Goal: Find specific page/section: Find specific page/section

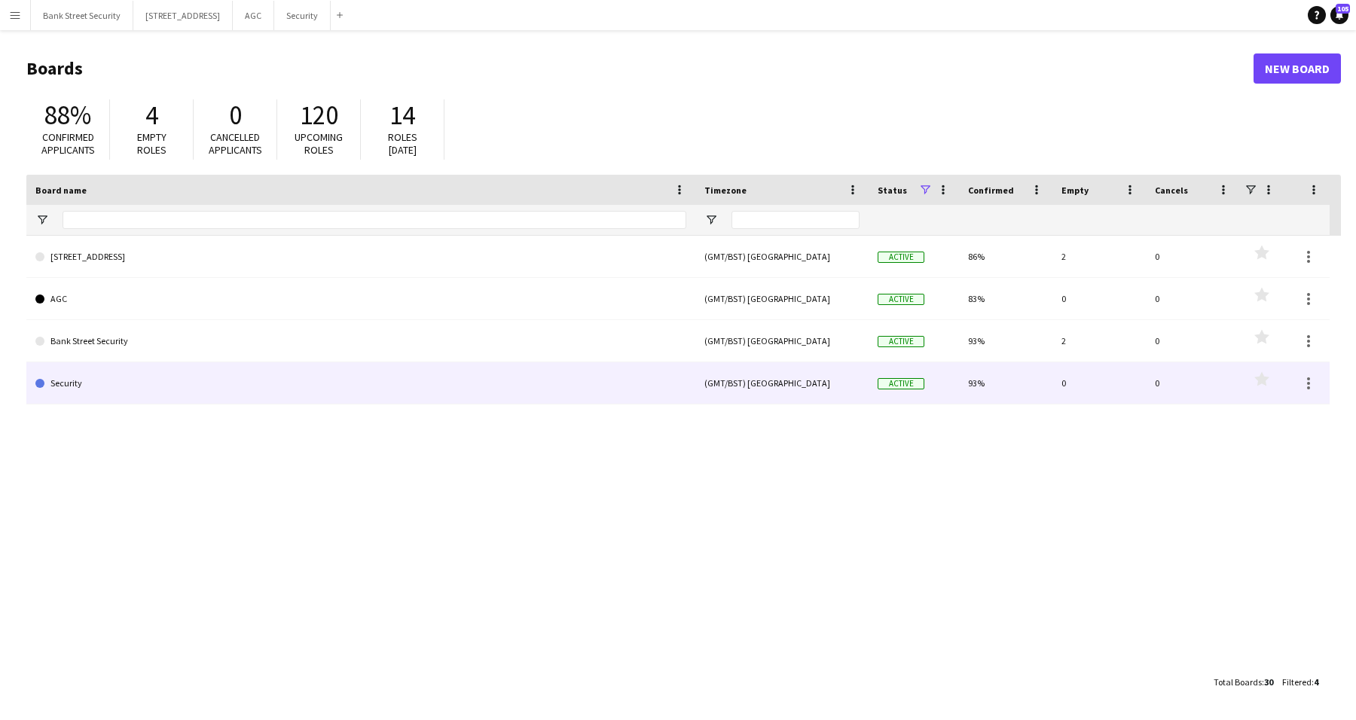
click at [163, 381] on link "Security" at bounding box center [360, 383] width 651 height 42
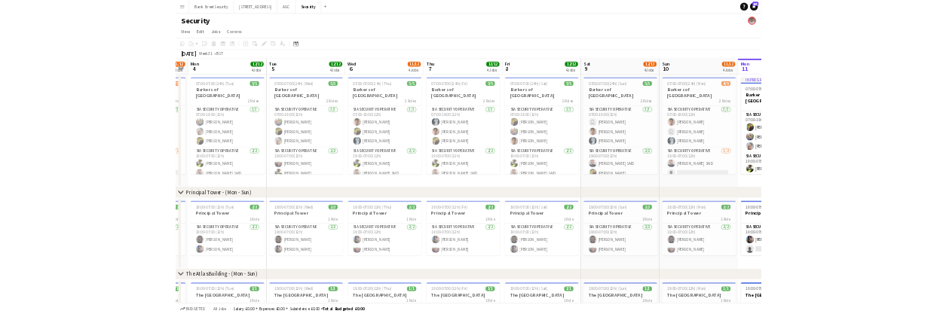
scroll to position [0, 347]
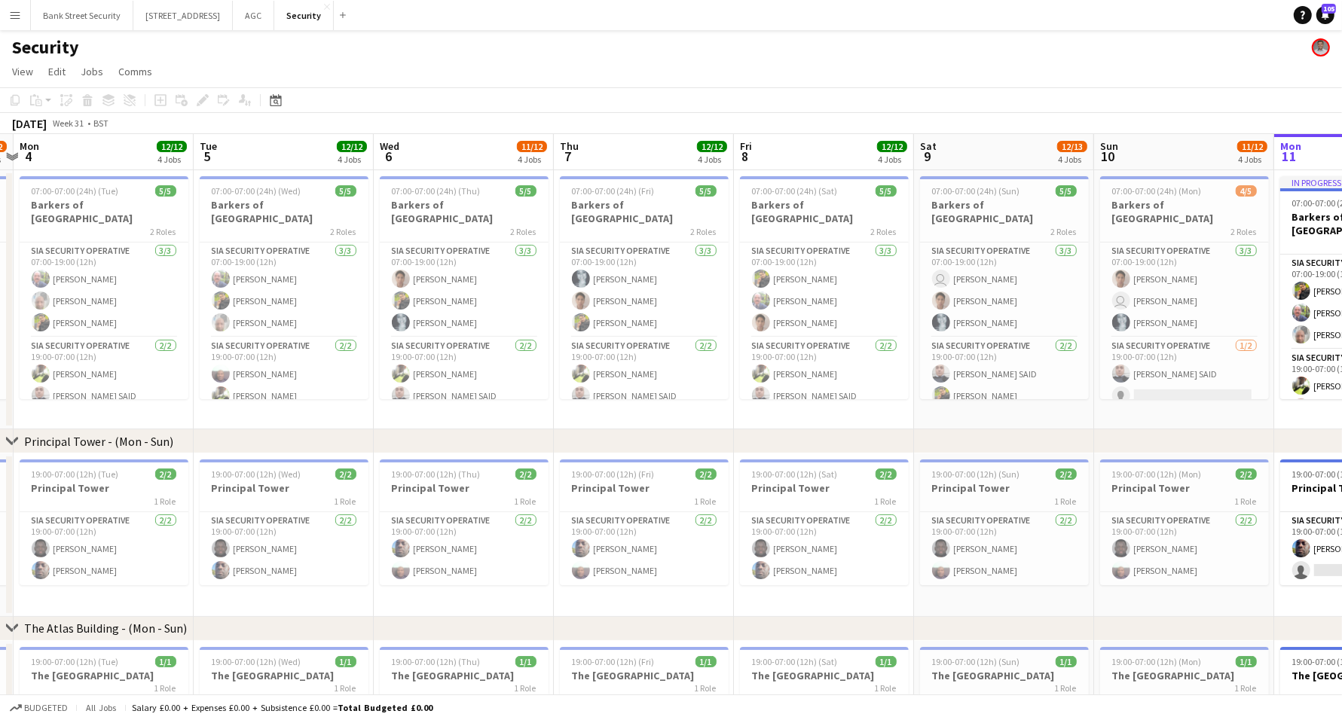
drag, startPoint x: 155, startPoint y: 421, endPoint x: 1249, endPoint y: 346, distance: 1096.8
click at [1249, 346] on app-calendar-viewport "Sat 2 11/12 4 Jobs Sun 3 11/12 4 Jobs Mon 4 12/12 4 Jobs Tue 5 12/12 4 Jobs Wed…" at bounding box center [671, 634] width 1342 height 1001
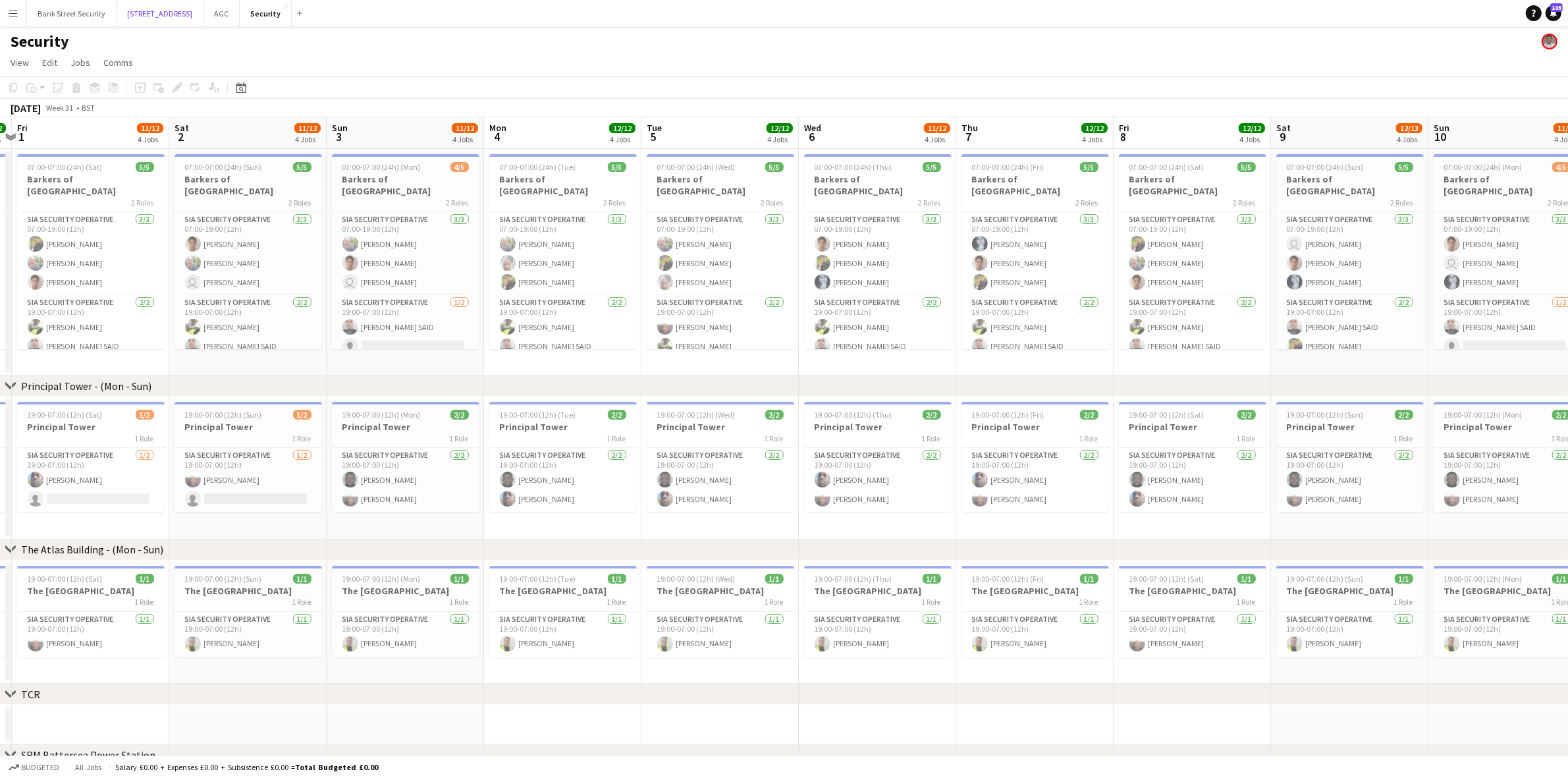
click at [149, 14] on button "[STREET_ADDRESS]" at bounding box center [159, 13] width 87 height 25
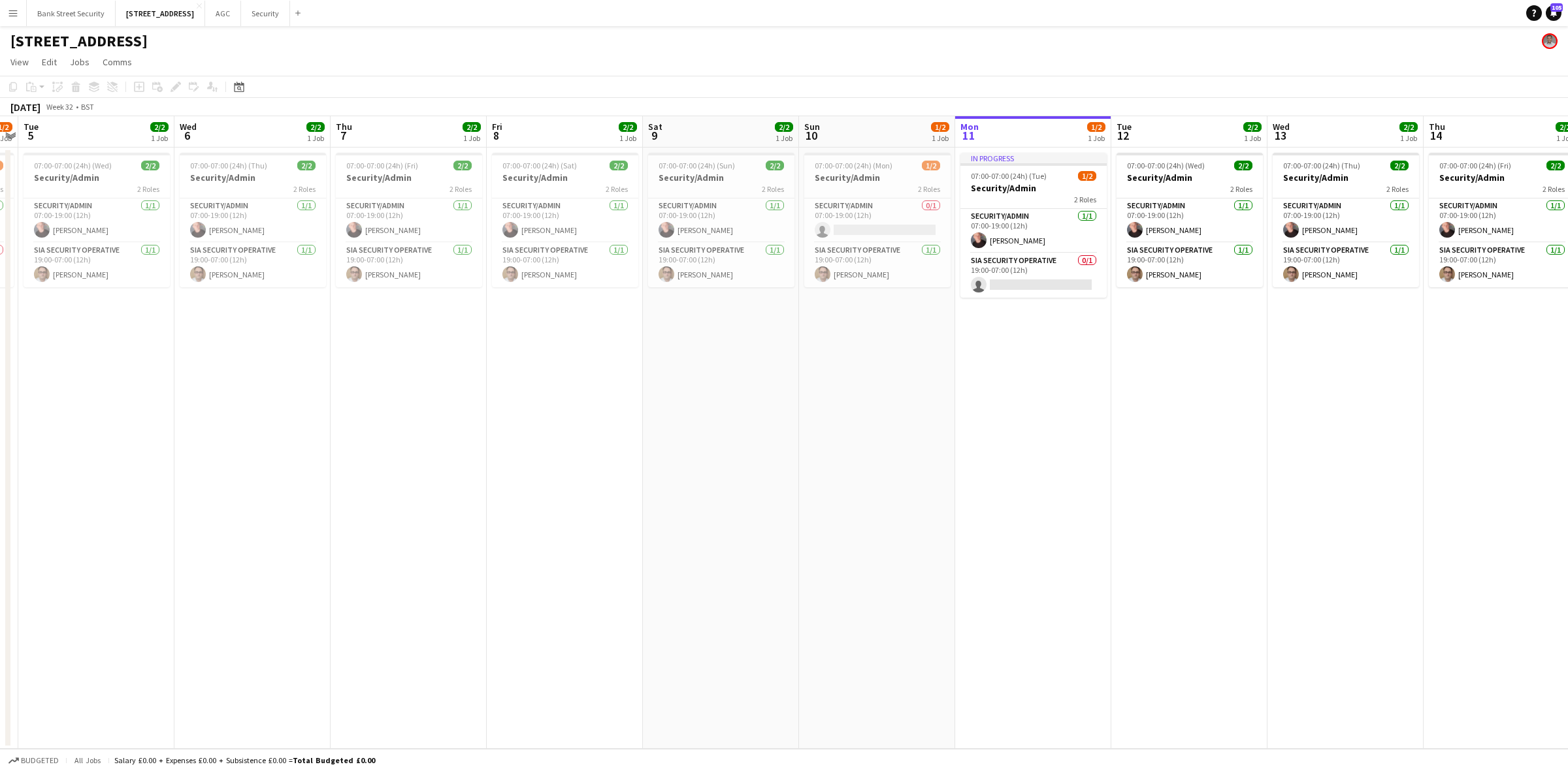
drag, startPoint x: 212, startPoint y: 367, endPoint x: 1011, endPoint y: 349, distance: 799.2
click at [1011, 349] on app-calendar-viewport "Sun 3 1/2 1 Job Mon 4 1/2 1 Job Tue 5 2/2 1 Job Wed 6 2/2 1 Job Thu 7 2/2 1 Job…" at bounding box center [784, 432] width 1568 height 632
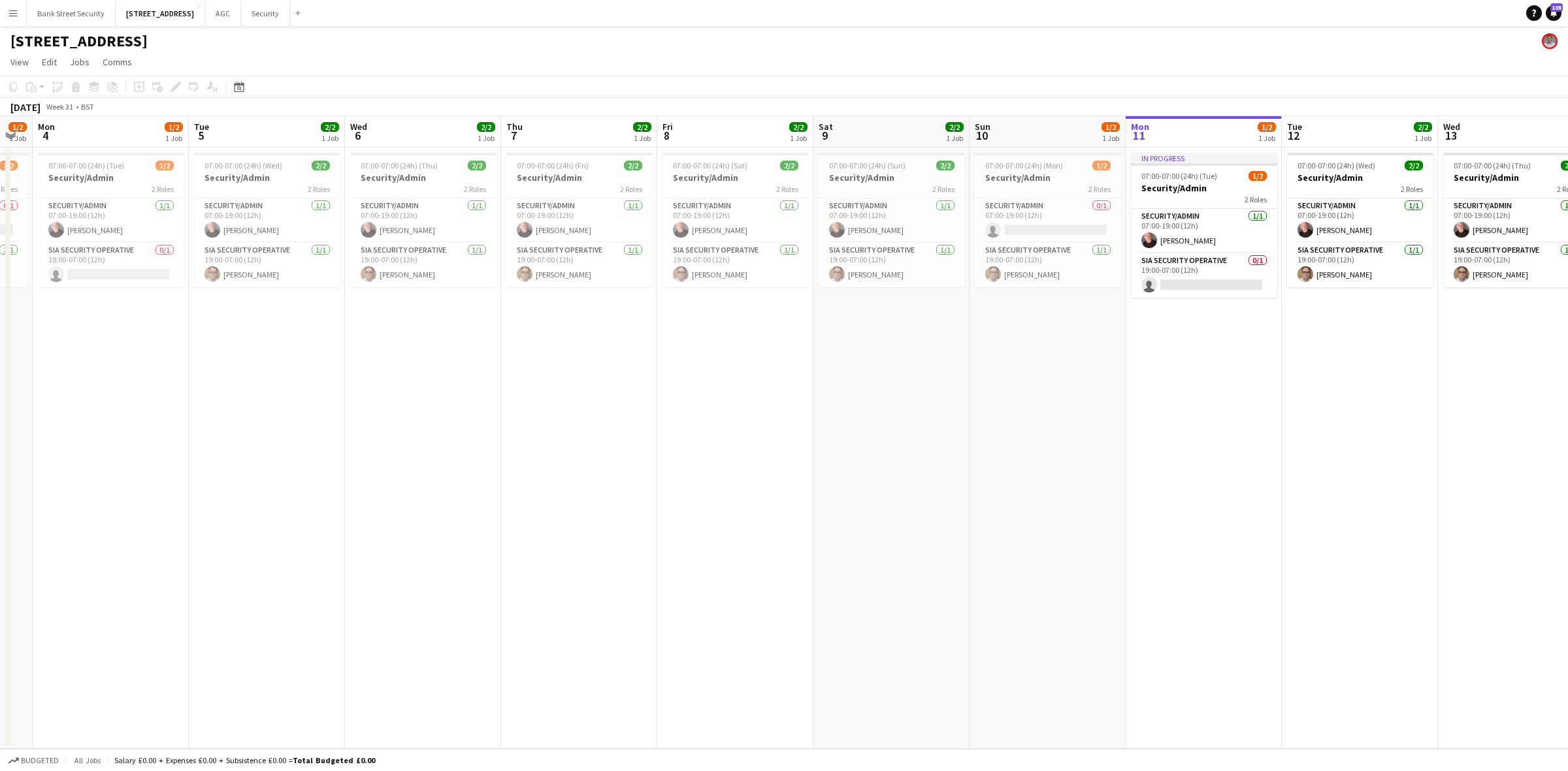
scroll to position [0, 439]
drag, startPoint x: 617, startPoint y: 398, endPoint x: 781, endPoint y: 393, distance: 164.1
click at [781, 393] on app-calendar-viewport "Fri 1 2/2 1 Job Sat 2 2/2 1 Job Sun 3 1/2 1 Job Mon 4 1/2 1 Job Tue 5 2/2 1 Job…" at bounding box center [784, 432] width 1568 height 632
click at [288, 12] on button "Security Close" at bounding box center [265, 13] width 49 height 25
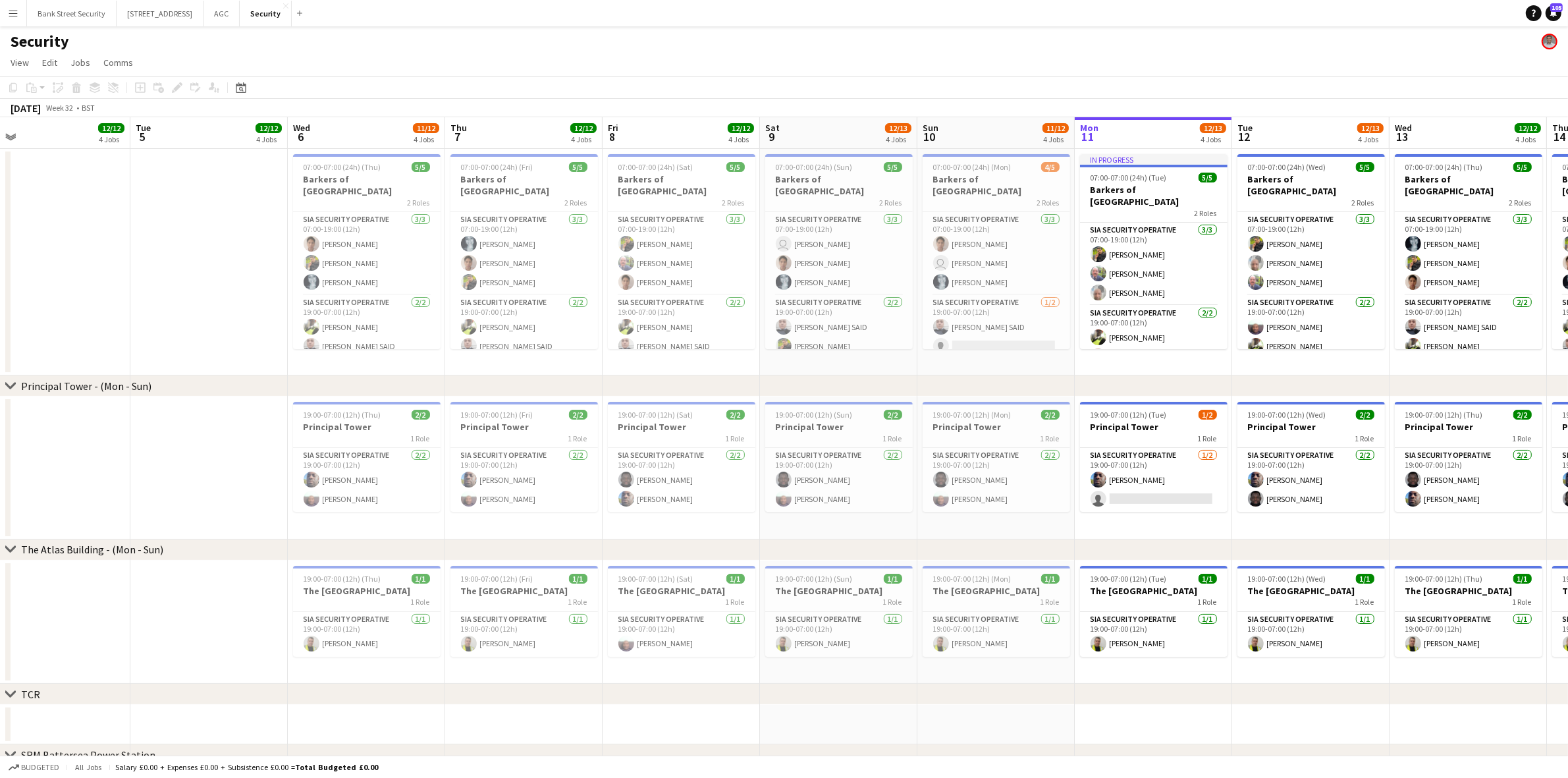
scroll to position [0, 350]
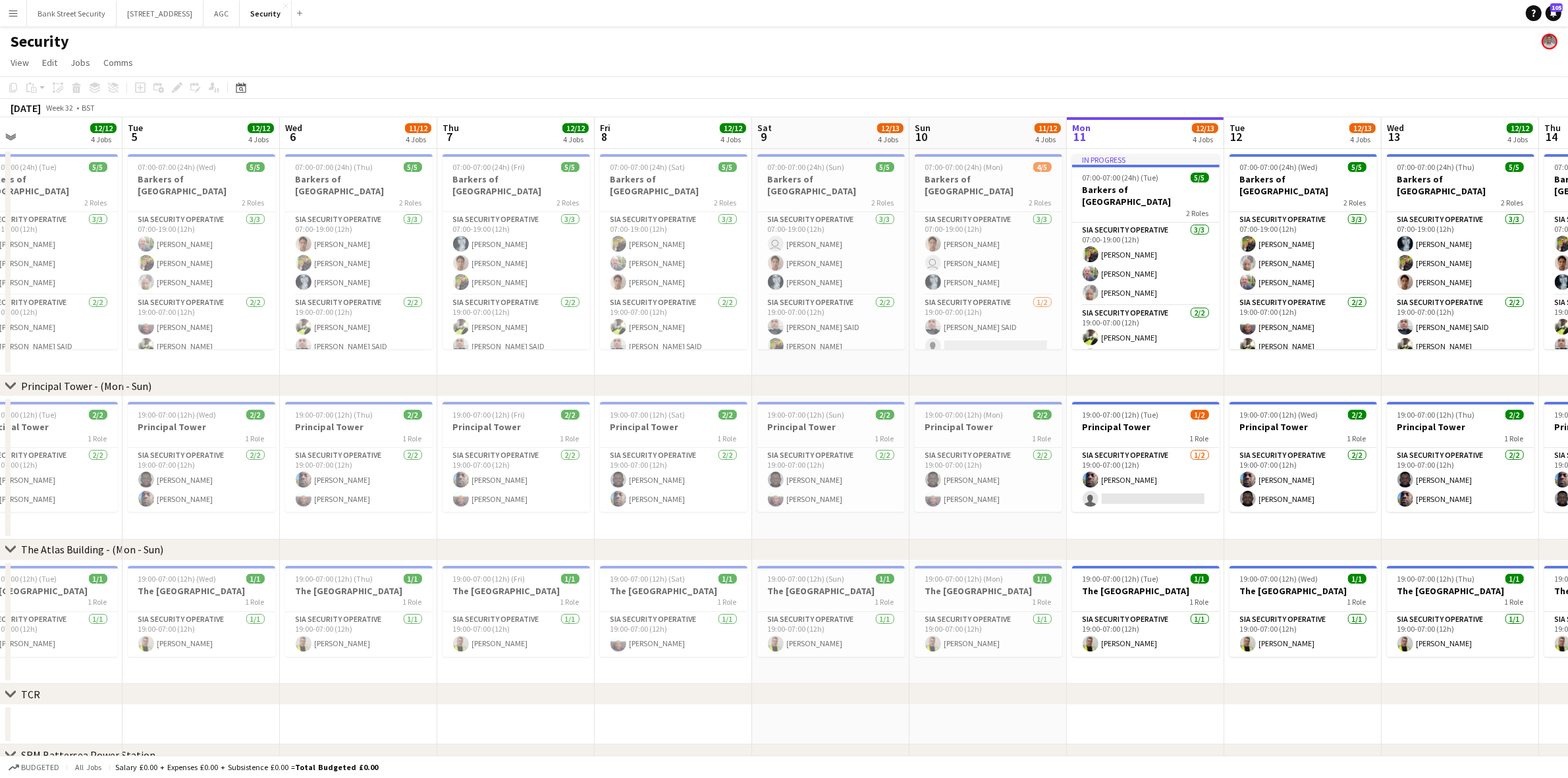
drag, startPoint x: 263, startPoint y: 531, endPoint x: 1172, endPoint y: 426, distance: 915.0
click at [1172, 426] on app-calendar-viewport "Sat 2 11/12 4 Jobs Sun 3 11/12 4 Jobs Mon 4 12/12 4 Jobs Tue 5 12/12 4 Jobs Wed…" at bounding box center [784, 554] width 1568 height 875
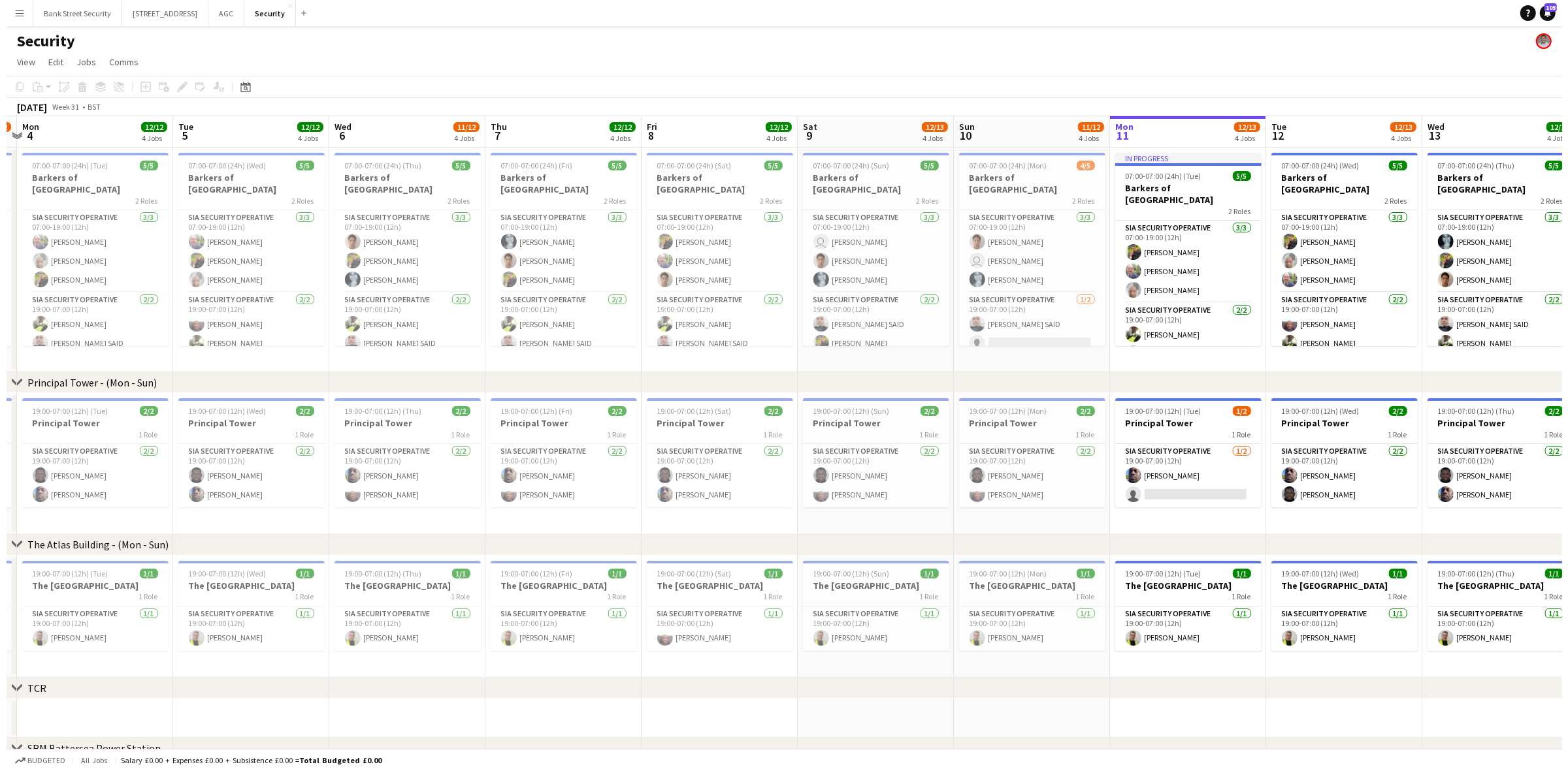
scroll to position [0, 457]
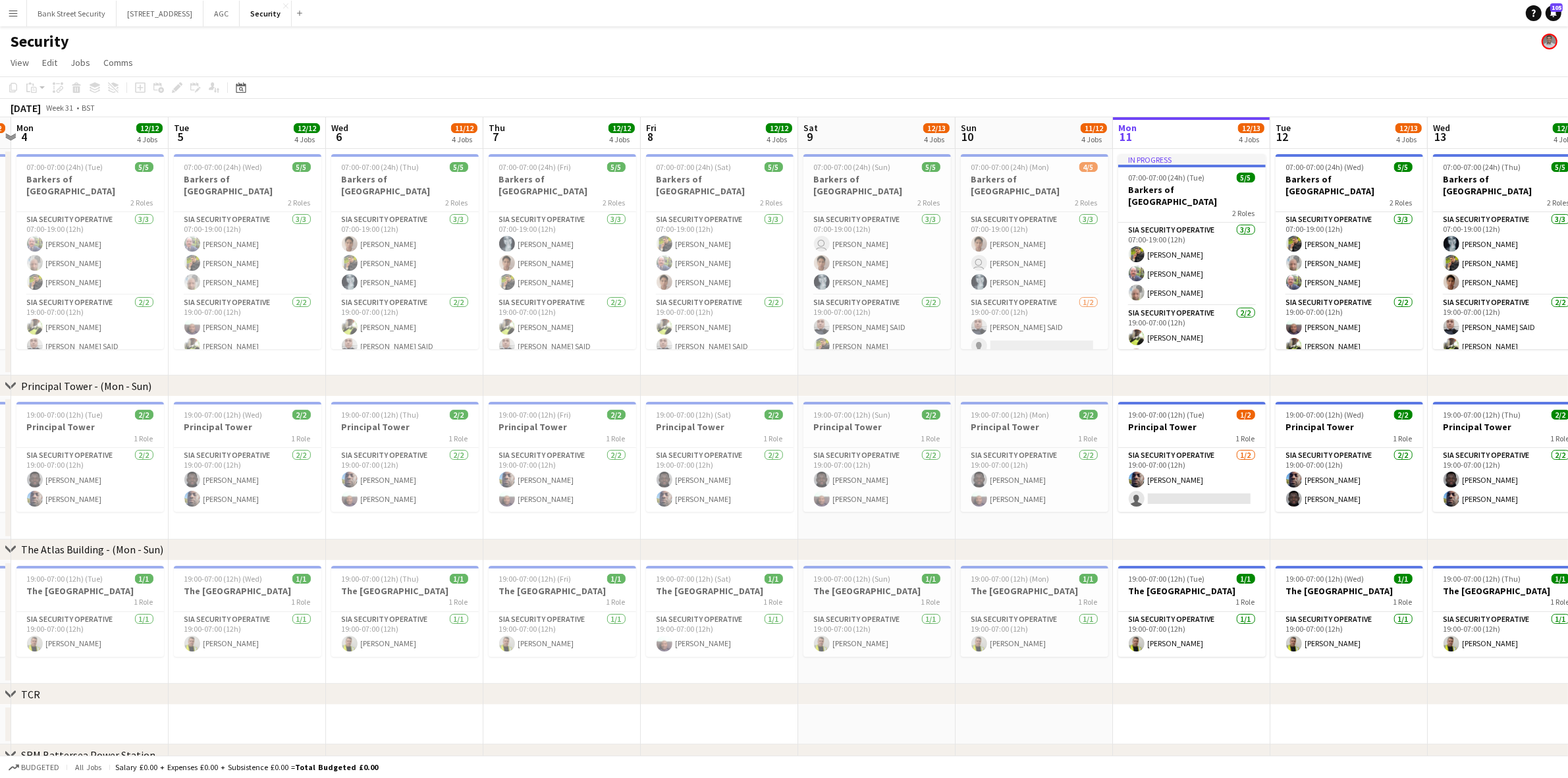
drag, startPoint x: 525, startPoint y: 535, endPoint x: 571, endPoint y: 512, distance: 51.4
click at [571, 512] on app-calendar-viewport "Fri 1 11/12 4 Jobs Sat 2 11/12 4 Jobs Sun 3 11/12 4 Jobs Mon 4 12/12 4 Jobs Tue…" at bounding box center [784, 554] width 1568 height 875
click at [84, 17] on button "Bank Street Security Close" at bounding box center [72, 13] width 89 height 25
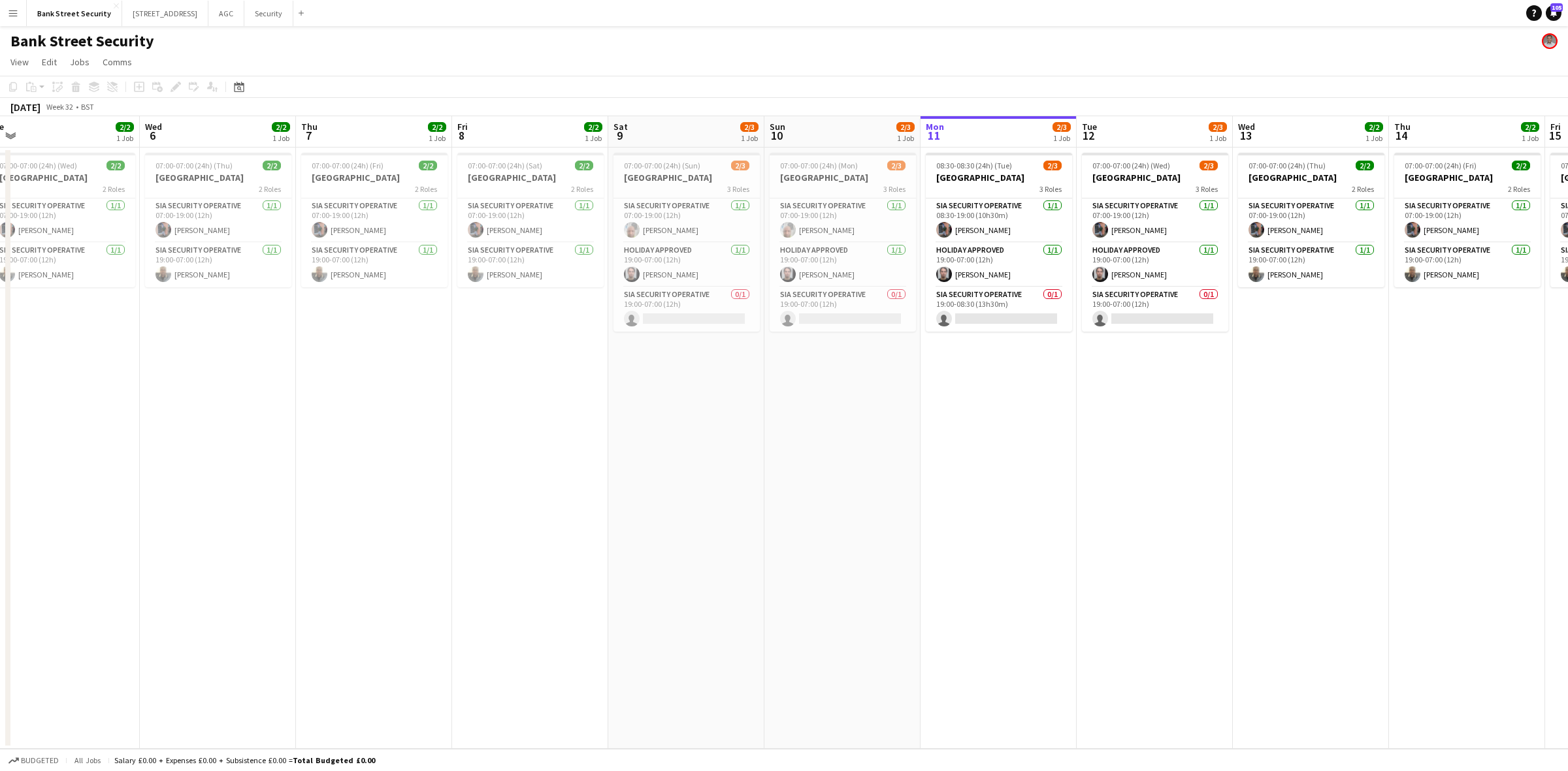
drag, startPoint x: 243, startPoint y: 490, endPoint x: 1006, endPoint y: 379, distance: 771.0
click at [1006, 379] on app-calendar-viewport "Sun 3 2/2 1 Job Mon 4 2/2 1 Job Tue 5 2/2 1 Job Wed 6 2/2 1 Job Thu 7 2/2 1 Job…" at bounding box center [784, 432] width 1568 height 632
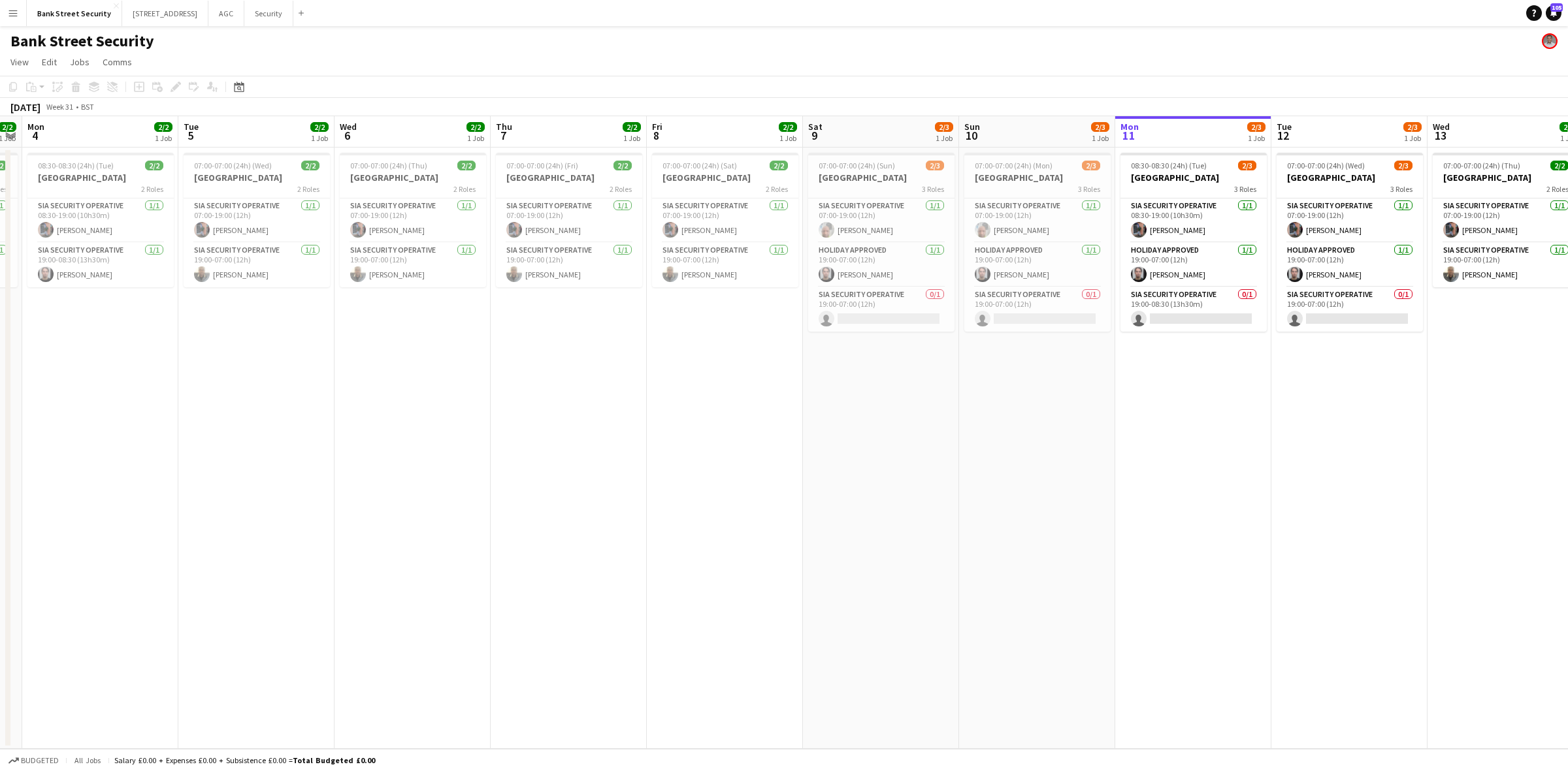
scroll to position [0, 449]
drag, startPoint x: 502, startPoint y: 437, endPoint x: 693, endPoint y: 425, distance: 191.4
click at [693, 425] on app-calendar-viewport "Fri 1 2/2 1 Job Sat 2 2/2 1 Job Sun 3 2/2 1 Job Mon 4 2/2 1 Job Tue 5 2/2 1 Job…" at bounding box center [784, 432] width 1568 height 632
click at [272, 12] on button "Security Close" at bounding box center [269, 13] width 49 height 25
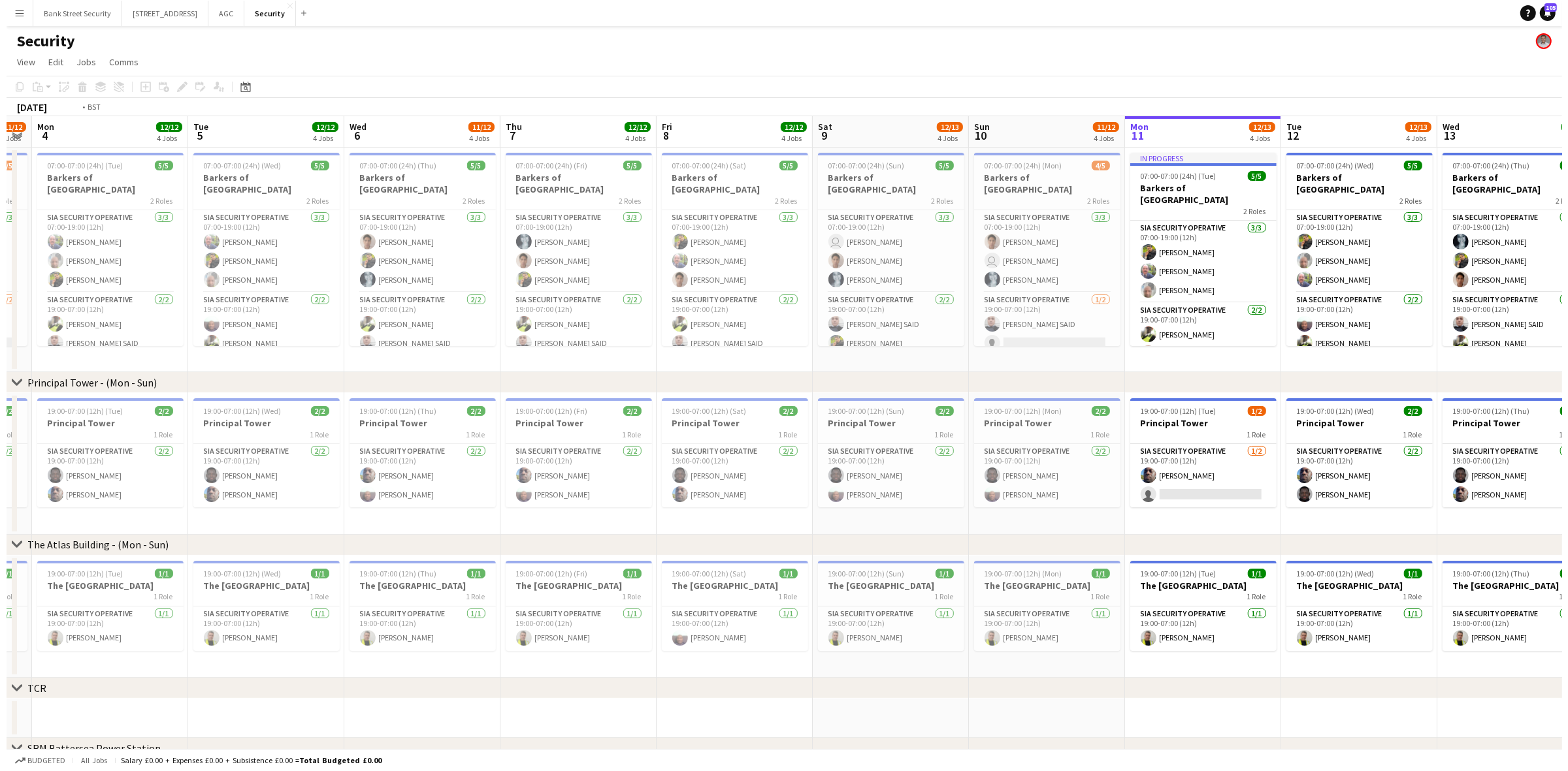
scroll to position [0, 471]
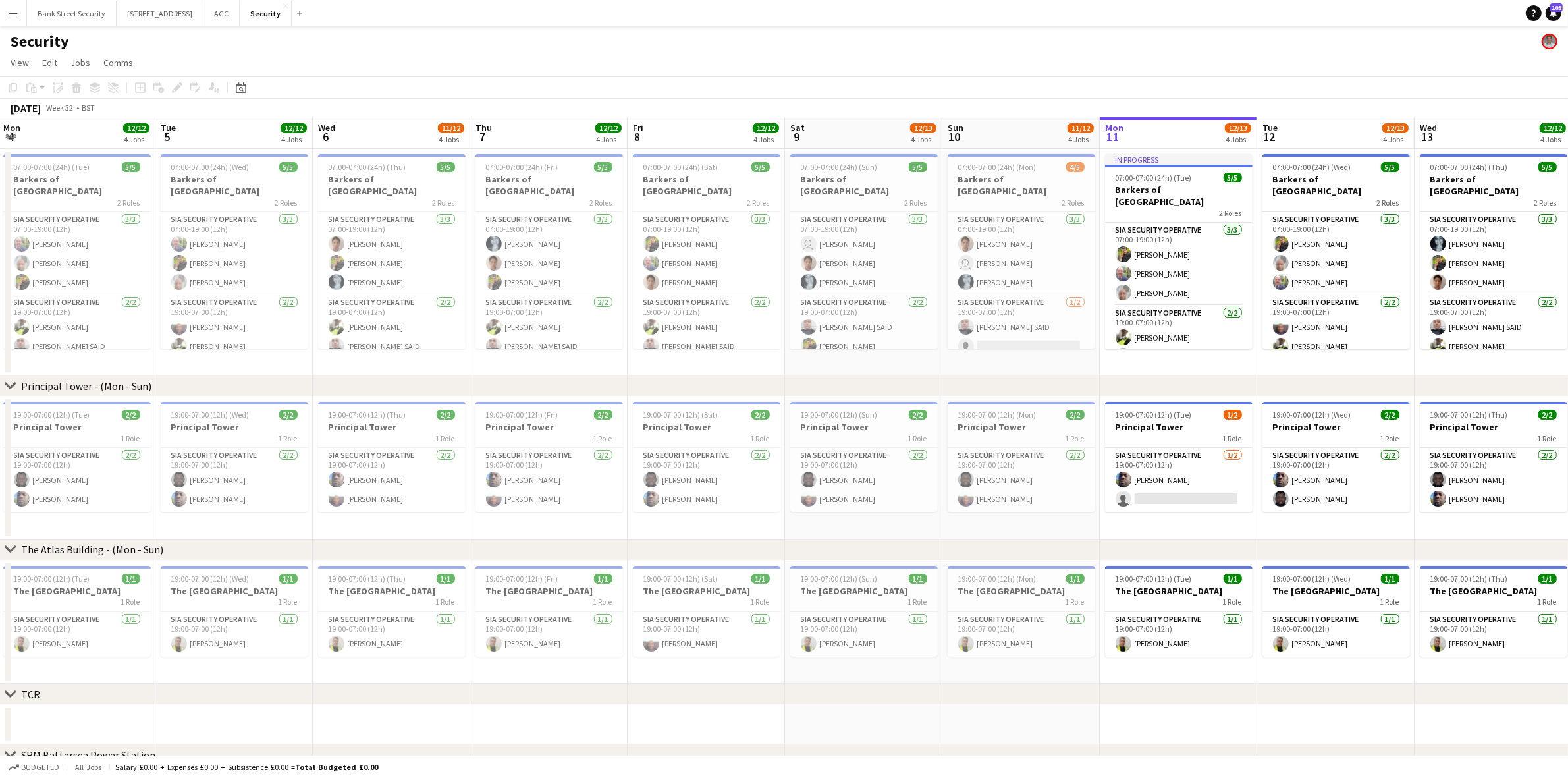
drag, startPoint x: 231, startPoint y: 363, endPoint x: 1173, endPoint y: 328, distance: 942.6
click at [1173, 328] on app-calendar-viewport "Fri 1 11/12 4 Jobs Sat 2 11/12 4 Jobs Sun 3 11/12 4 Jobs Mon 4 12/12 4 Jobs Tue…" at bounding box center [784, 554] width 1568 height 875
click at [239, 17] on button "AGC Close" at bounding box center [221, 13] width 36 height 25
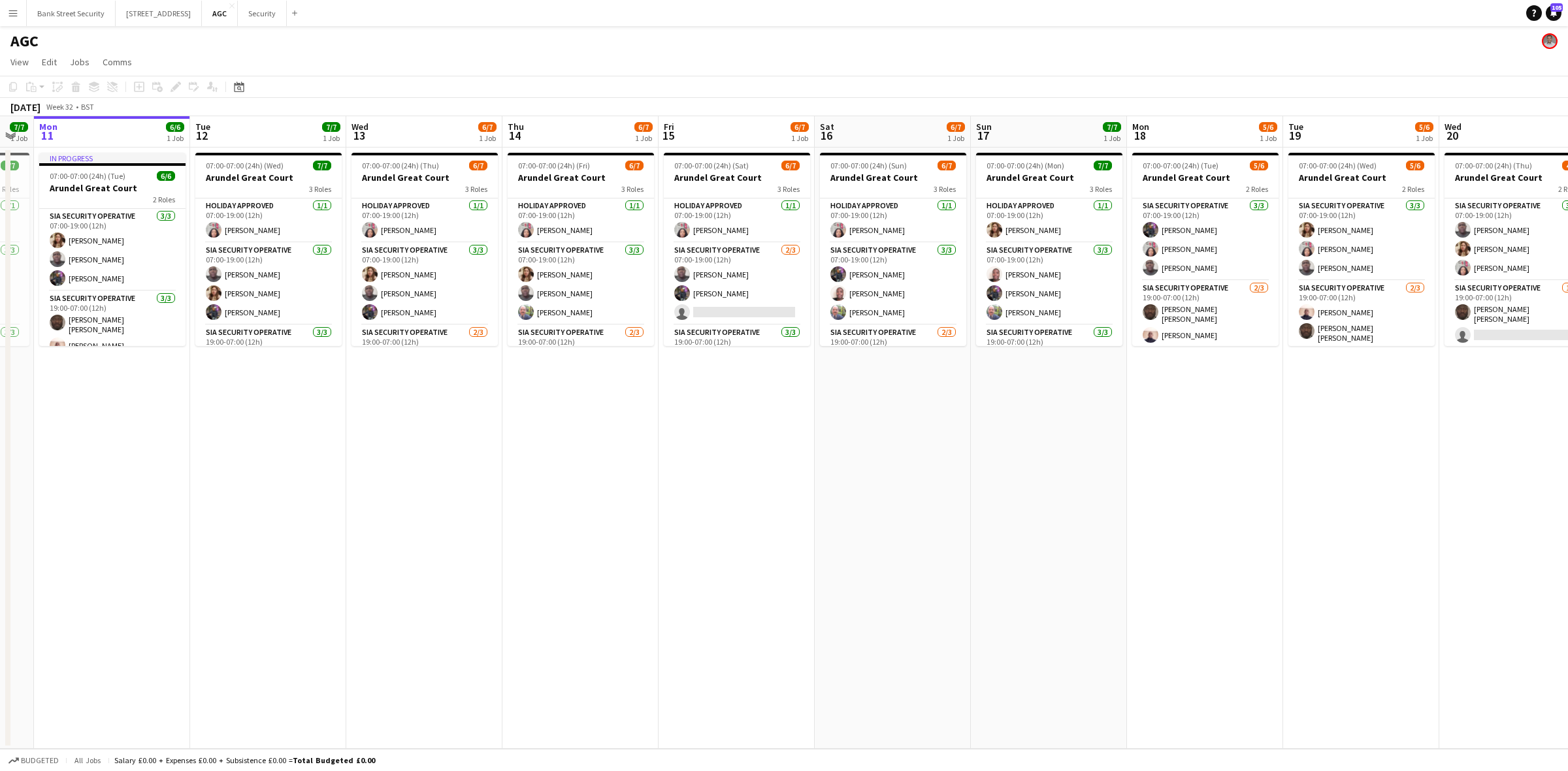
scroll to position [0, 459]
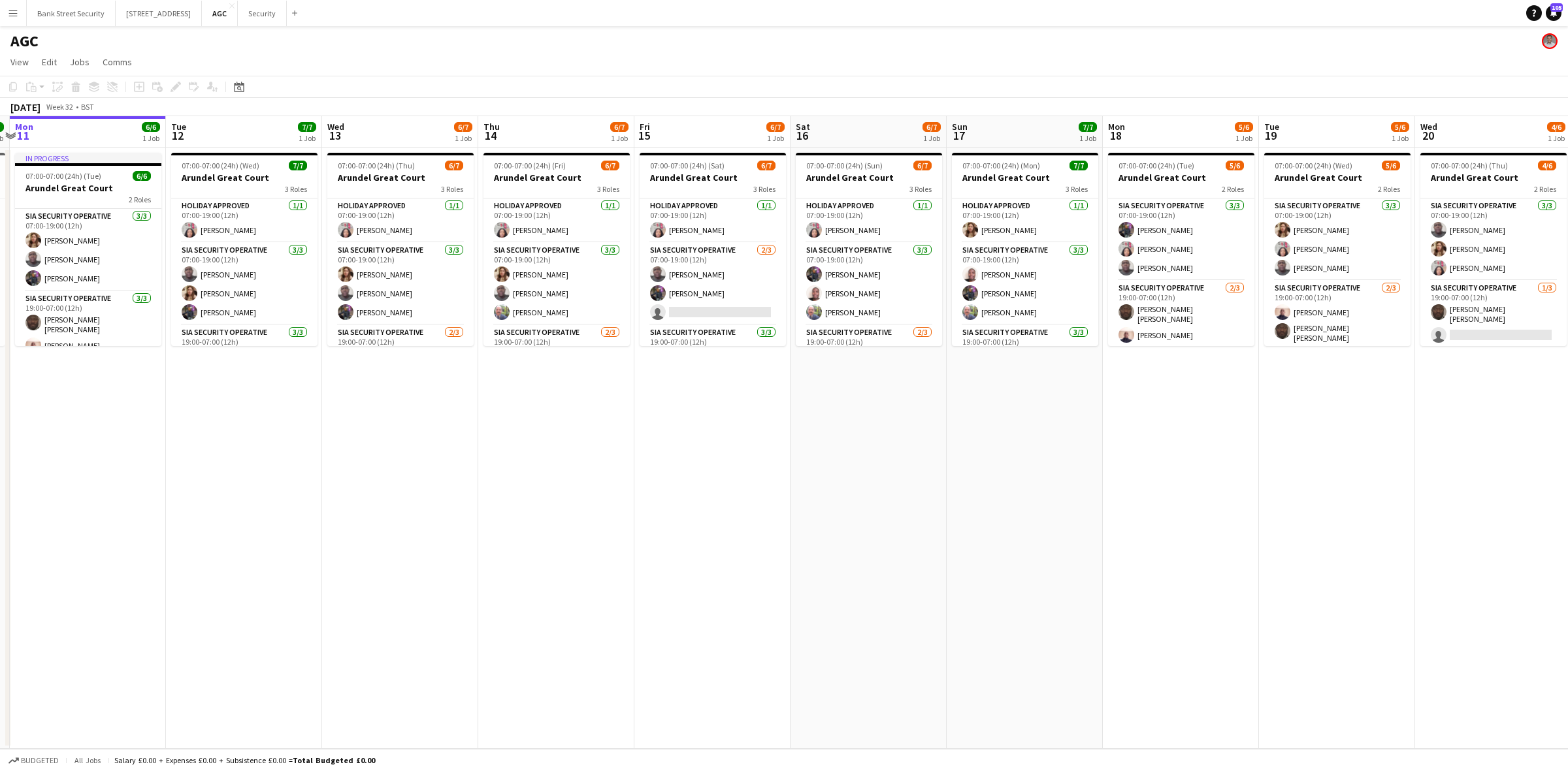
drag, startPoint x: 264, startPoint y: 454, endPoint x: 118, endPoint y: 431, distance: 147.8
click at [118, 431] on app-calendar-viewport "Fri 8 5/6 1 Job Sat 9 7/8 1 Job Sun 10 7/7 1 Job Mon 11 6/6 1 Job Tue 12 7/7 1 …" at bounding box center [784, 432] width 1568 height 632
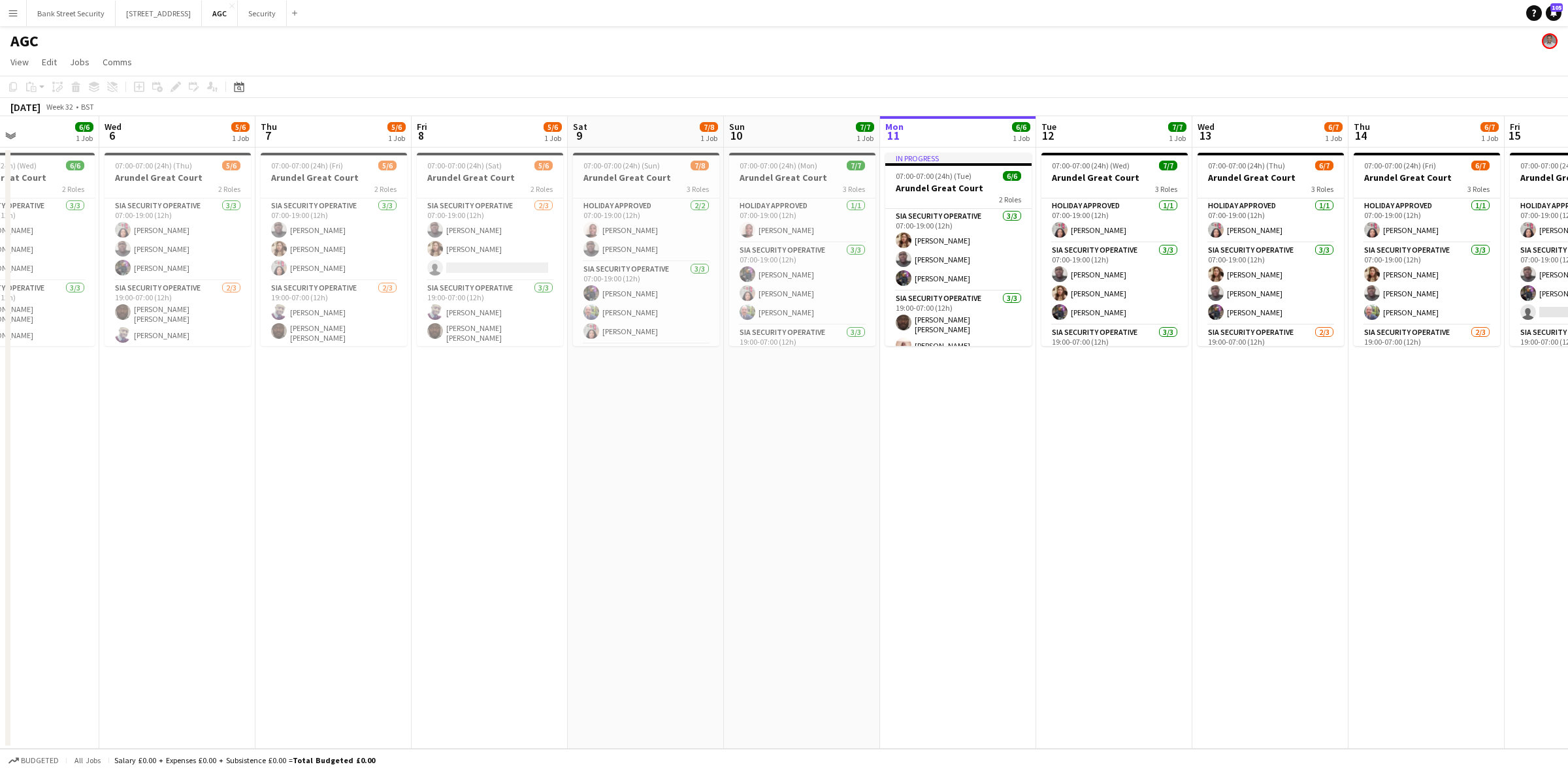
drag, startPoint x: 120, startPoint y: 435, endPoint x: 992, endPoint y: 338, distance: 877.4
click at [992, 338] on app-calendar-viewport "Sun 3 Mon 4 5/6 1 Job Tue 5 6/6 1 Job Wed 6 5/6 1 Job Thu 7 5/6 1 Job Fri 8 5/6…" at bounding box center [784, 432] width 1568 height 632
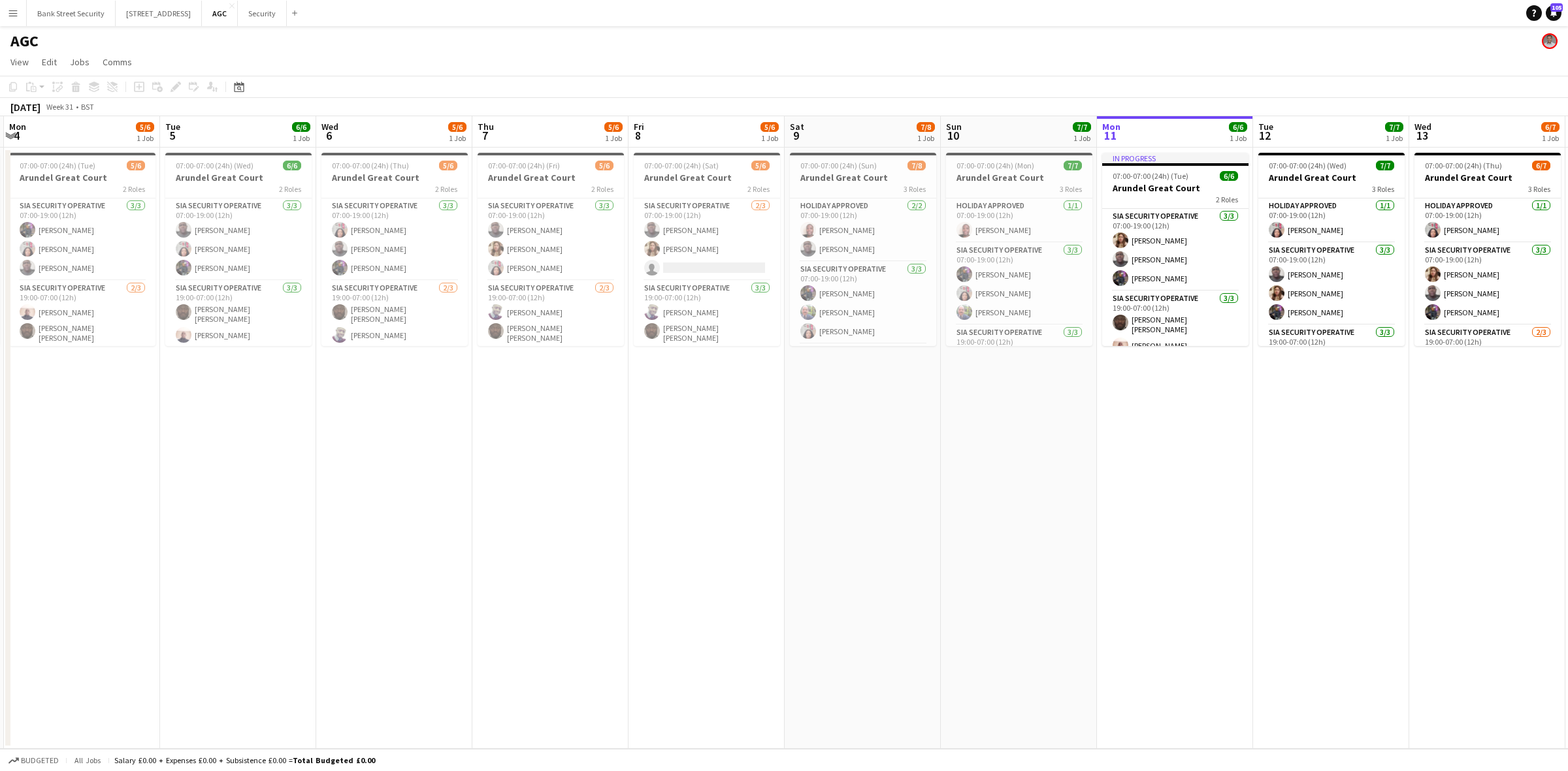
scroll to position [0, 311]
drag, startPoint x: 677, startPoint y: 485, endPoint x: 889, endPoint y: 454, distance: 214.3
click at [889, 454] on app-calendar-viewport "Sat 2 6/6 1 Job Sun 3 4/6 1 Job Mon 4 5/6 1 Job Tue 5 6/6 1 Job Wed 6 5/6 1 Job…" at bounding box center [784, 432] width 1568 height 632
click at [113, 422] on app-date-cell "07:00-07:00 (24h) (Tue) 5/6 Arundel Great Court 2 Roles SIA Security Operative …" at bounding box center [79, 448] width 156 height 601
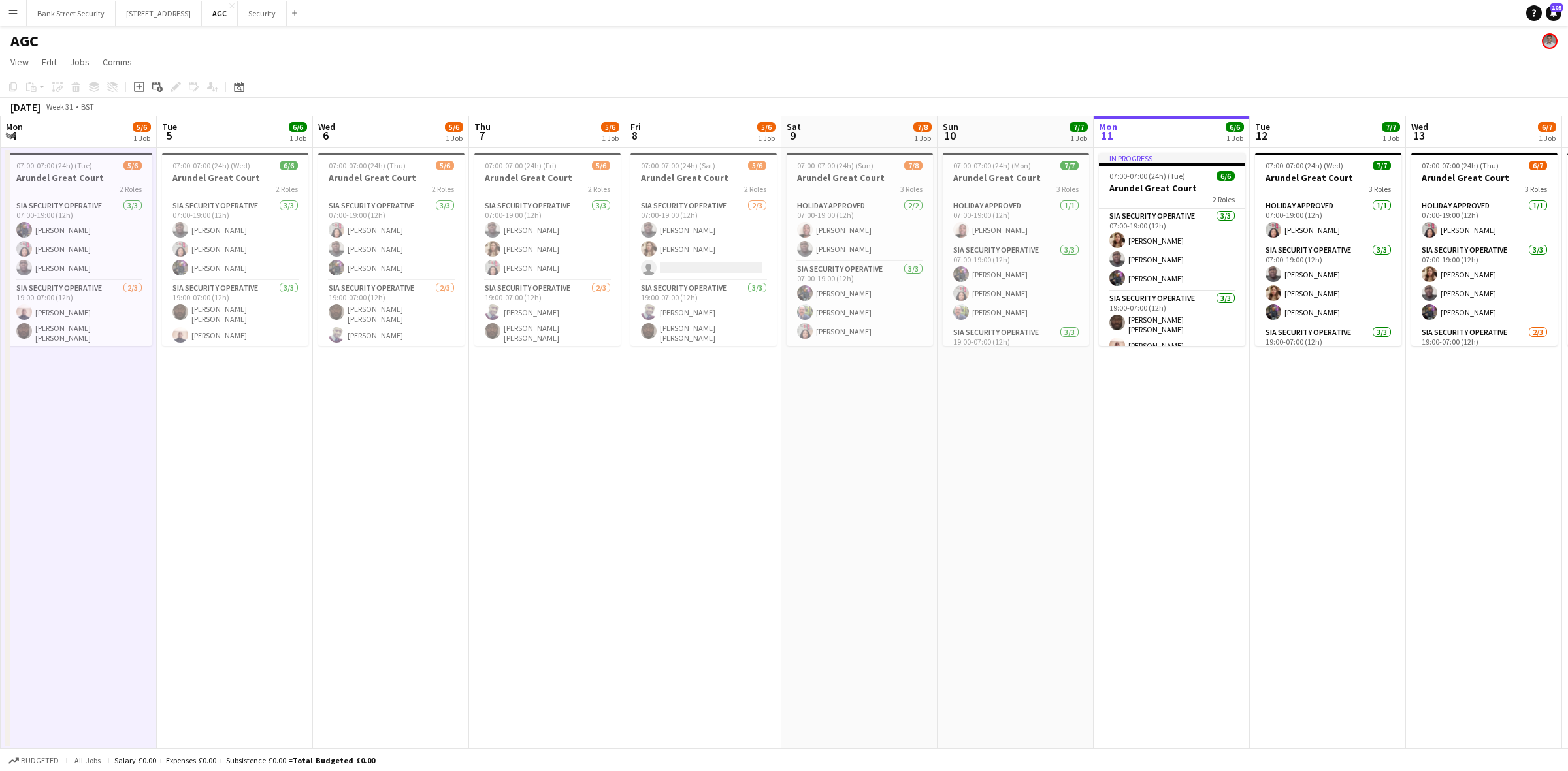
click at [72, 245] on app-card-role "SIA Security Operative [DATE] 07:00-19:00 (12h) [PERSON_NAME] [PERSON_NAME] Lab…" at bounding box center [79, 239] width 146 height 82
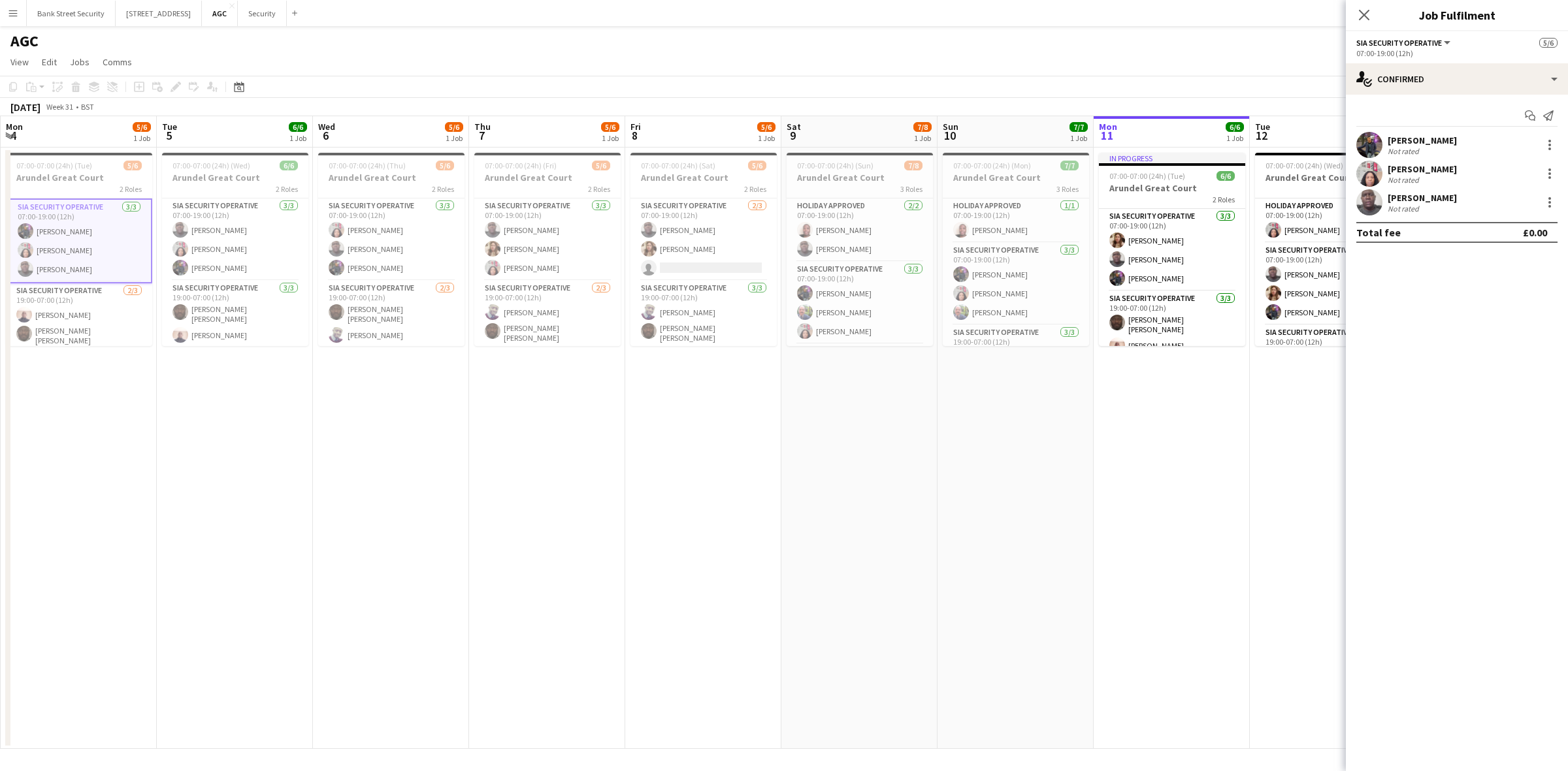
click at [173, 112] on div "[DATE] Week 31 • BST" at bounding box center [784, 107] width 1568 height 18
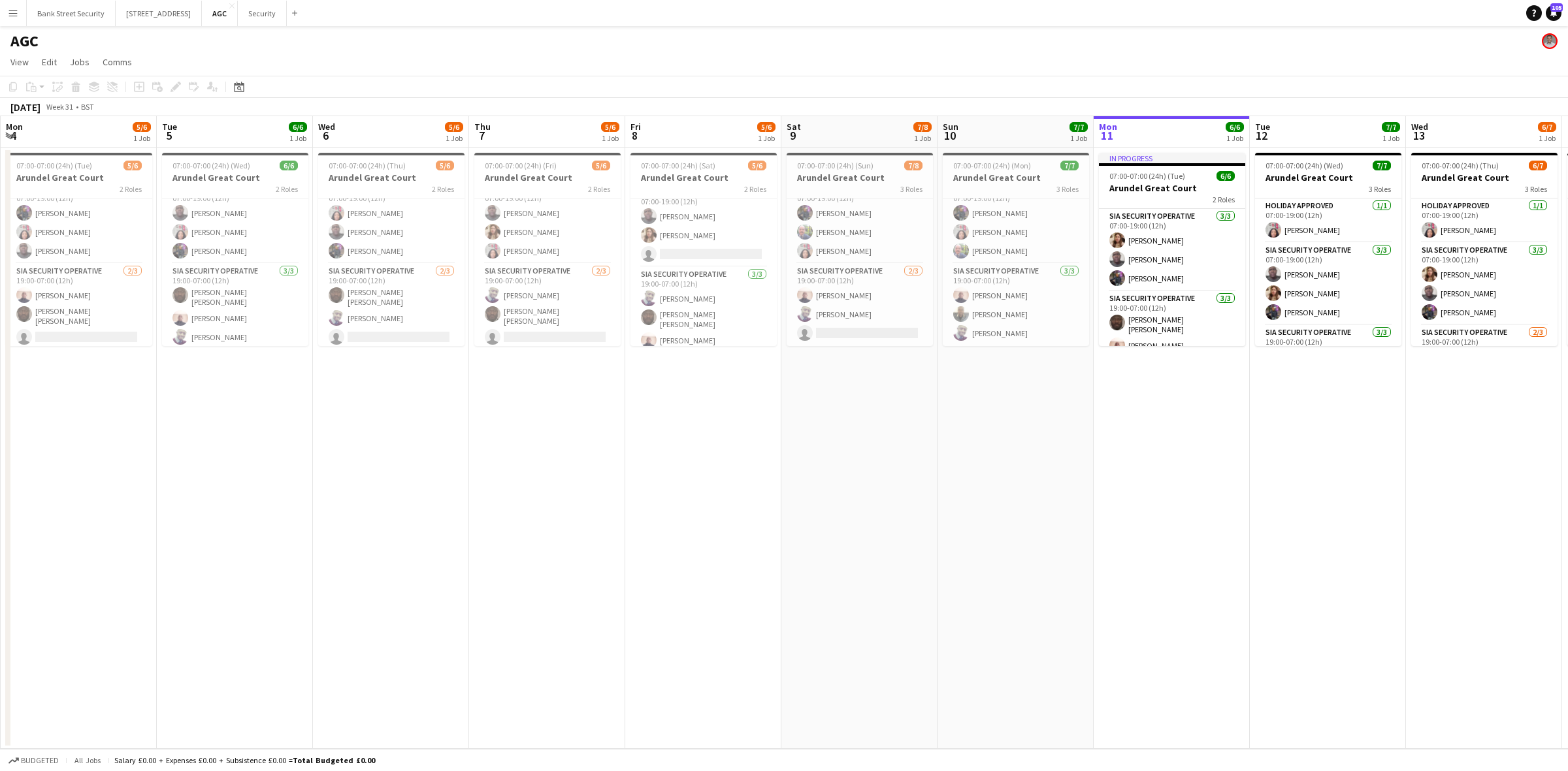
scroll to position [17, 0]
click at [278, 20] on button "Security Close" at bounding box center [262, 13] width 49 height 25
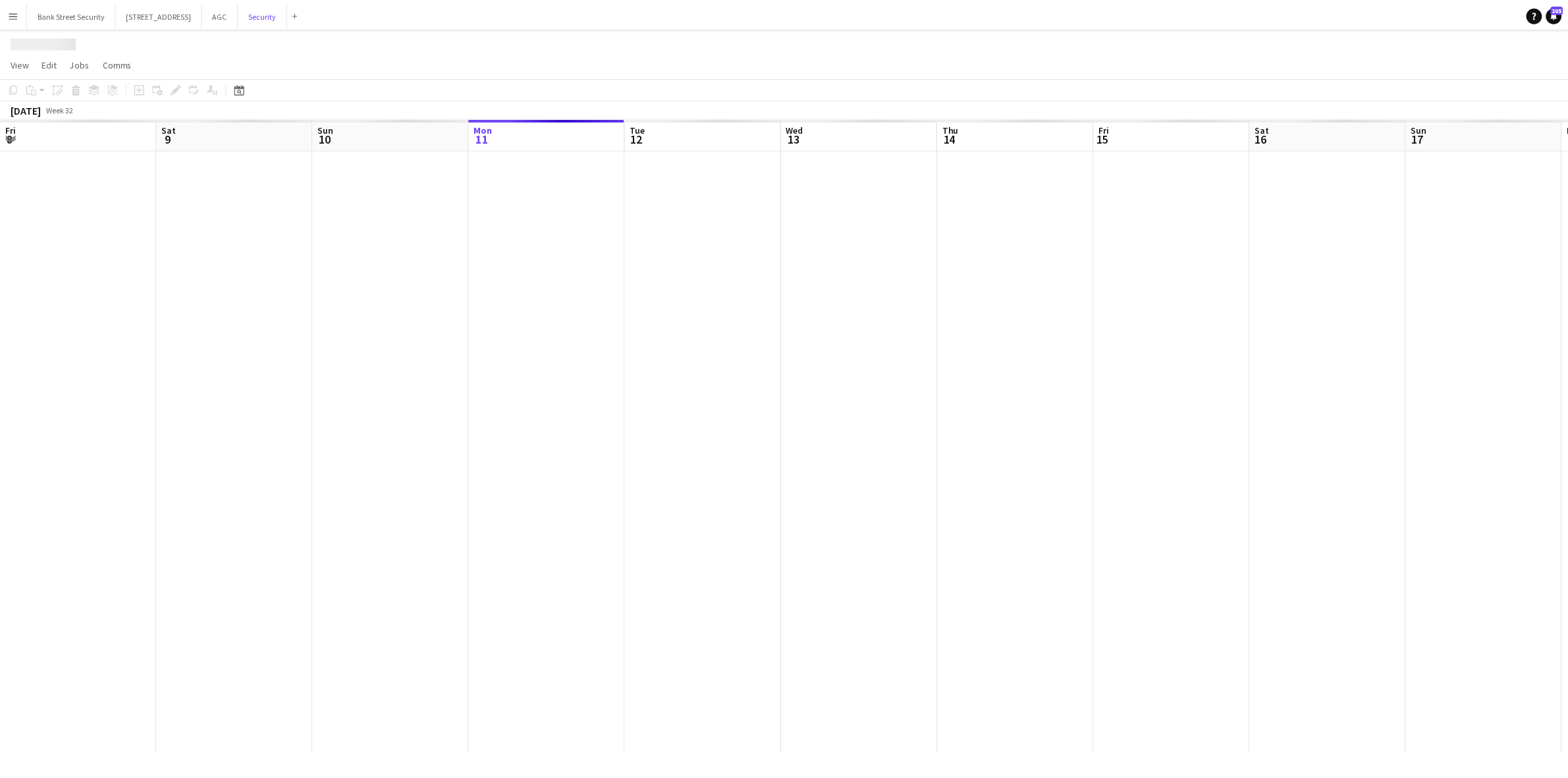
scroll to position [0, 314]
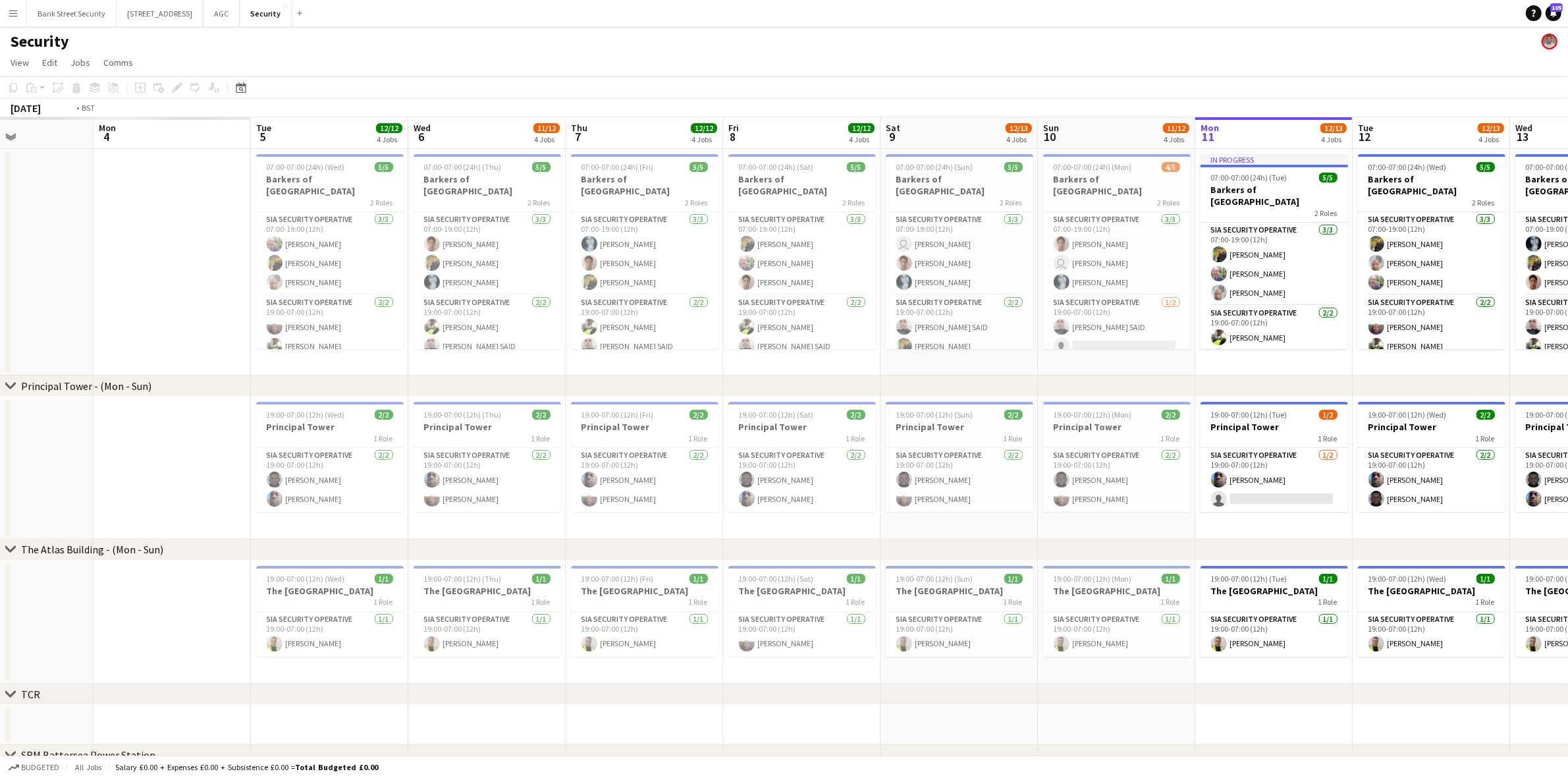
drag, startPoint x: 393, startPoint y: 362, endPoint x: 1399, endPoint y: 232, distance: 1014.4
click at [1185, 232] on app-calendar-viewport "Sat 2 Sun 3 Mon 4 Tue 5 12/12 4 Jobs Wed 6 11/12 4 Jobs Thu 7 12/12 4 Jobs Fri …" at bounding box center [784, 554] width 1568 height 875
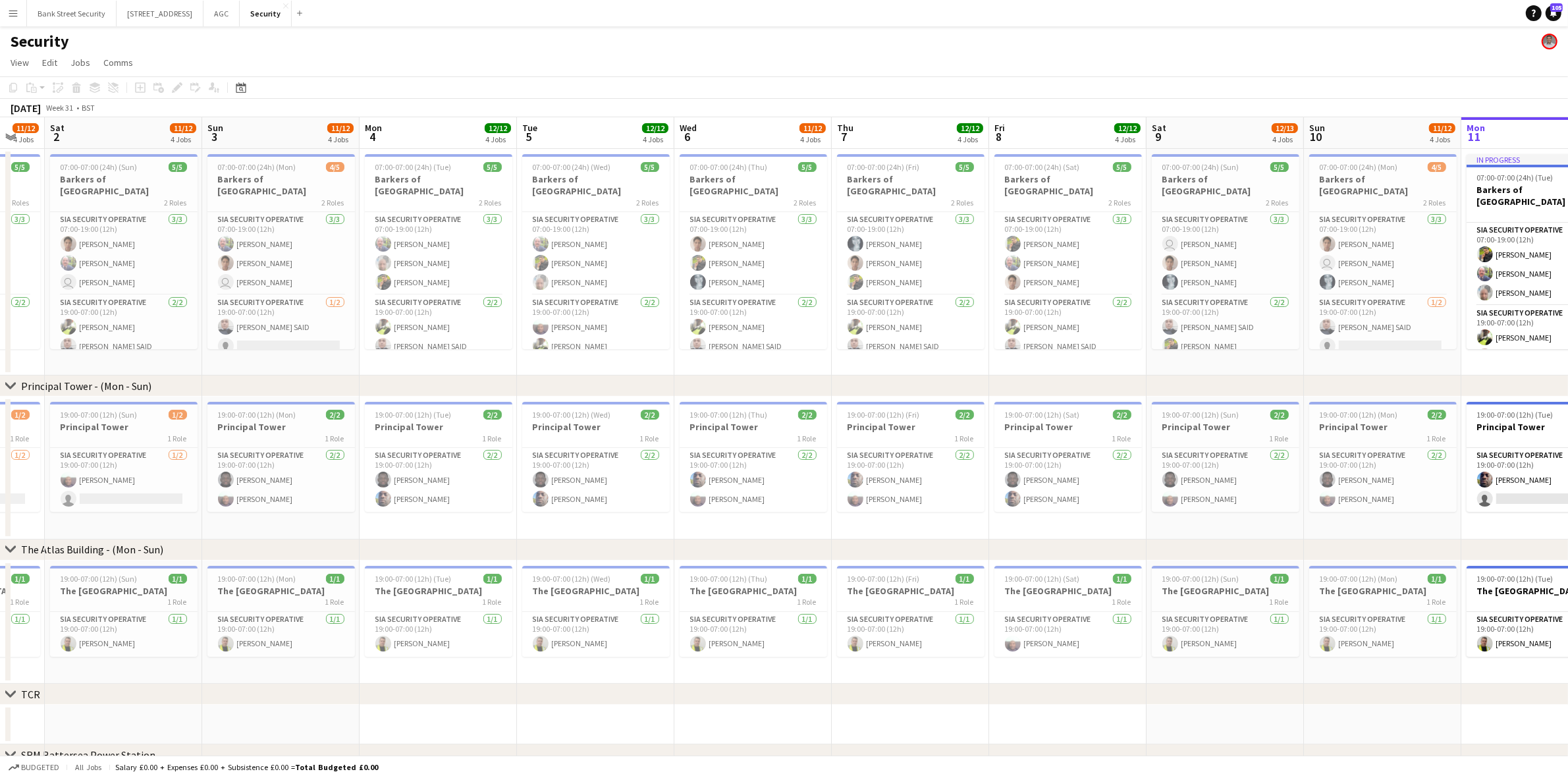
drag, startPoint x: 897, startPoint y: 344, endPoint x: 1048, endPoint y: 322, distance: 152.6
click at [1048, 322] on app-calendar-viewport "Thu 31 12/12 4 Jobs Fri 1 11/12 4 Jobs Sat 2 11/12 4 Jobs Sun 3 11/12 4 Jobs Mo…" at bounding box center [784, 554] width 1568 height 875
drag, startPoint x: 525, startPoint y: 374, endPoint x: 734, endPoint y: 330, distance: 213.6
click at [734, 330] on div "chevron-right Principal Tower - ([GEOGRAPHIC_DATA]) chevron-right The [GEOGRAPH…" at bounding box center [784, 554] width 1568 height 875
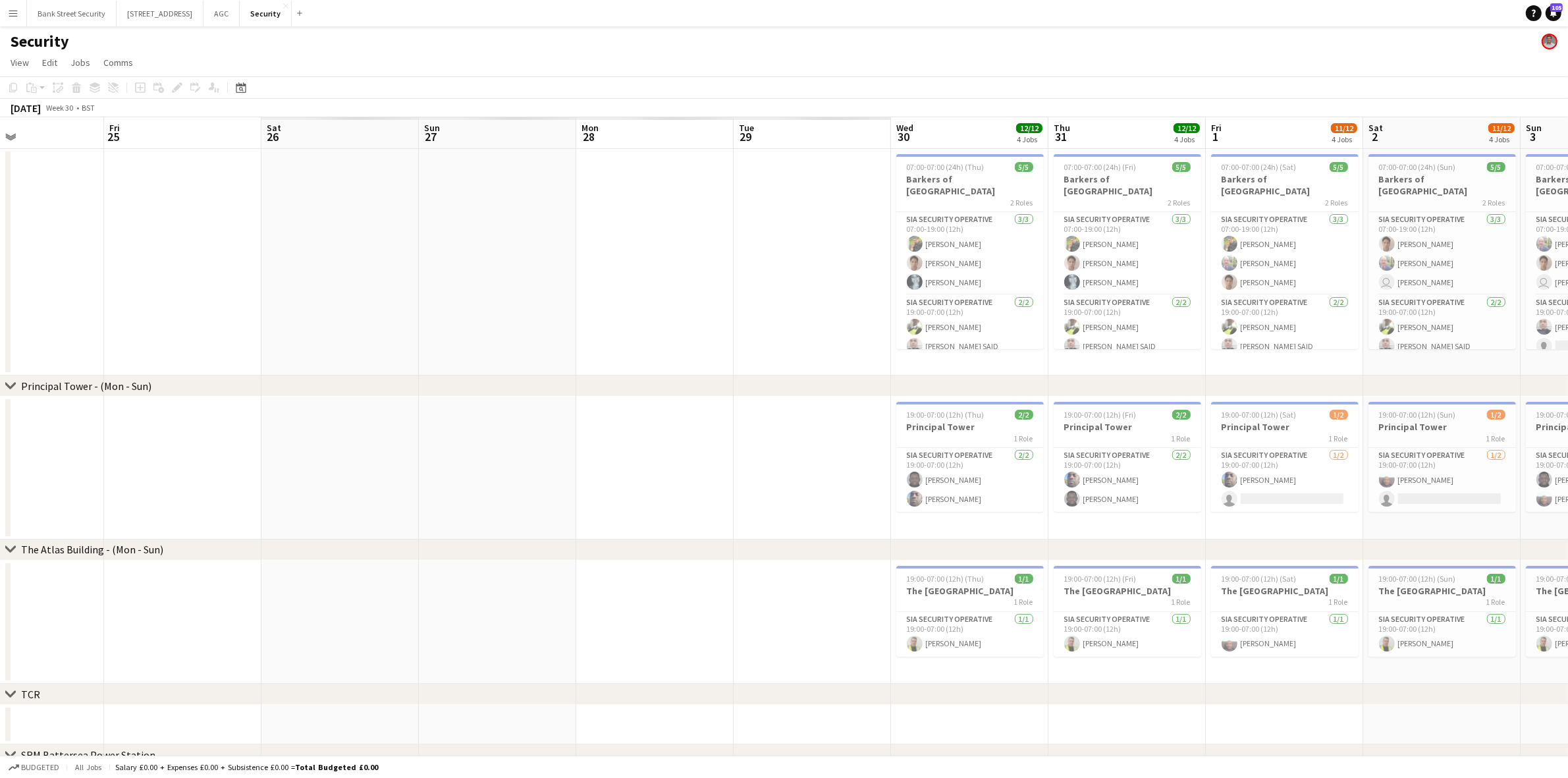
scroll to position [0, 290]
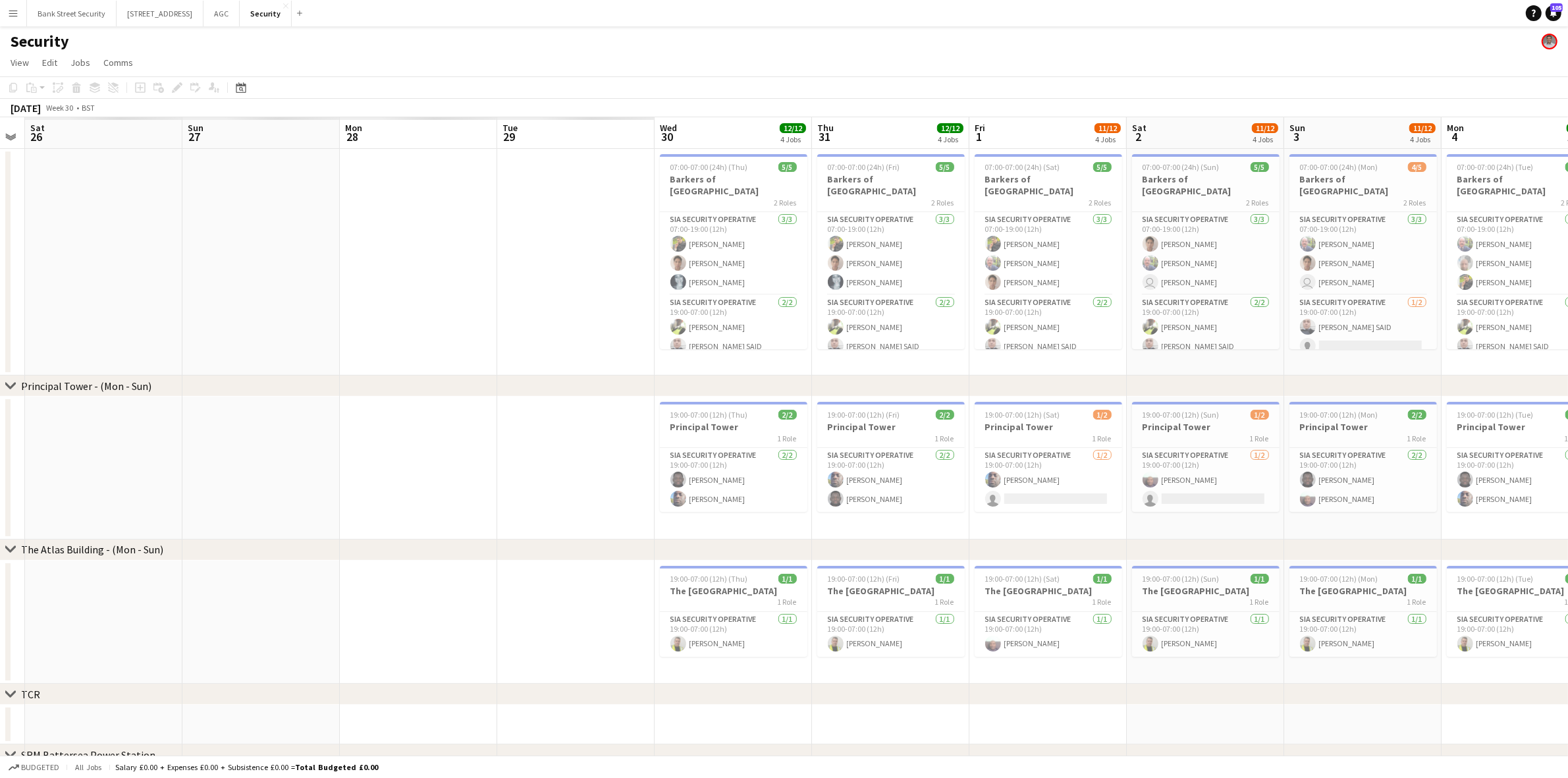
drag, startPoint x: 466, startPoint y: 364, endPoint x: 1545, endPoint y: 237, distance: 1086.4
click at [1185, 237] on app-calendar-viewport "Thu 24 Fri 25 Sat 26 Sun 27 Mon 28 Tue 29 Wed 30 12/12 4 Jobs Thu 31 12/12 4 Jo…" at bounding box center [784, 554] width 1568 height 875
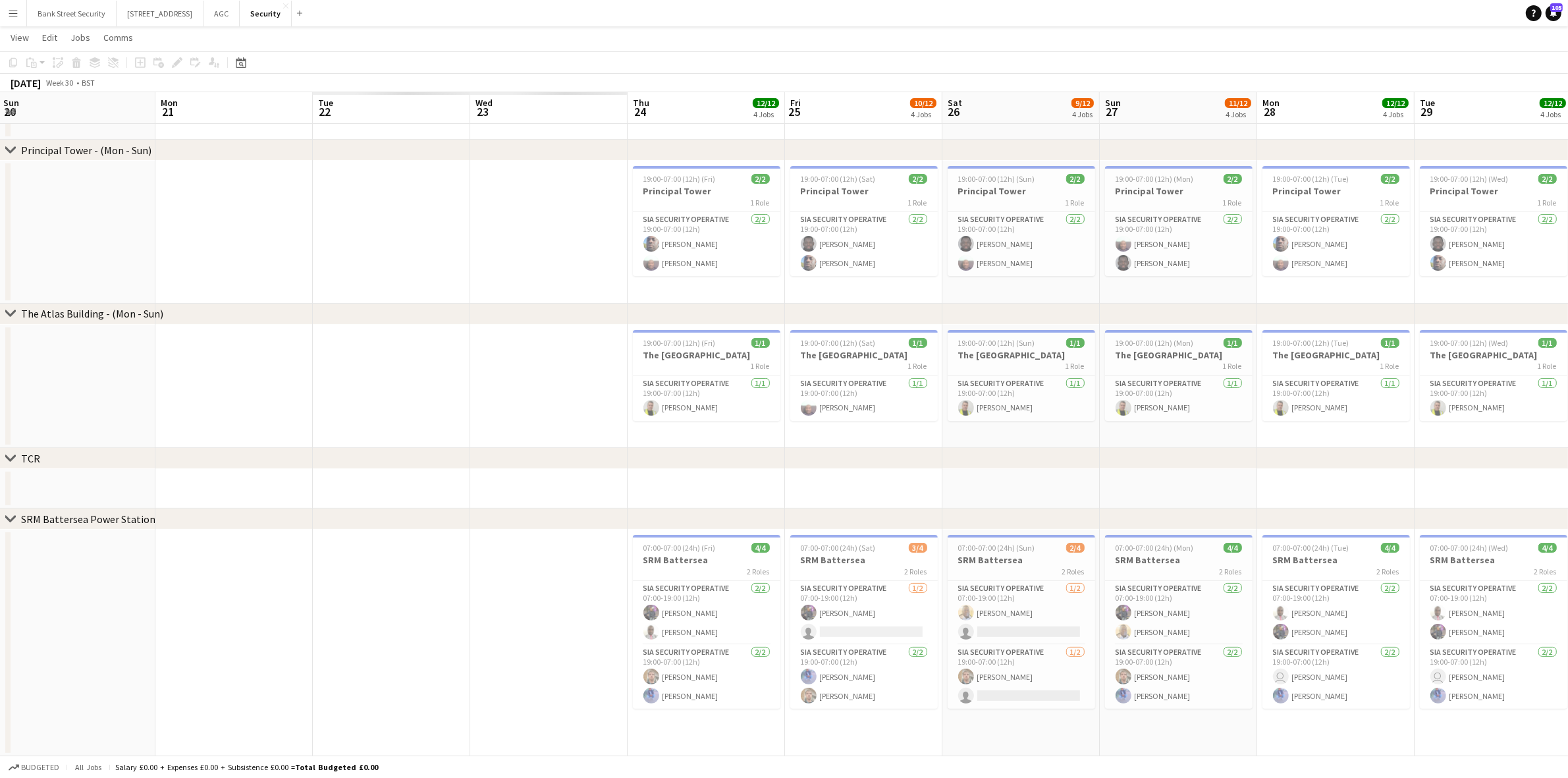
scroll to position [0, 328]
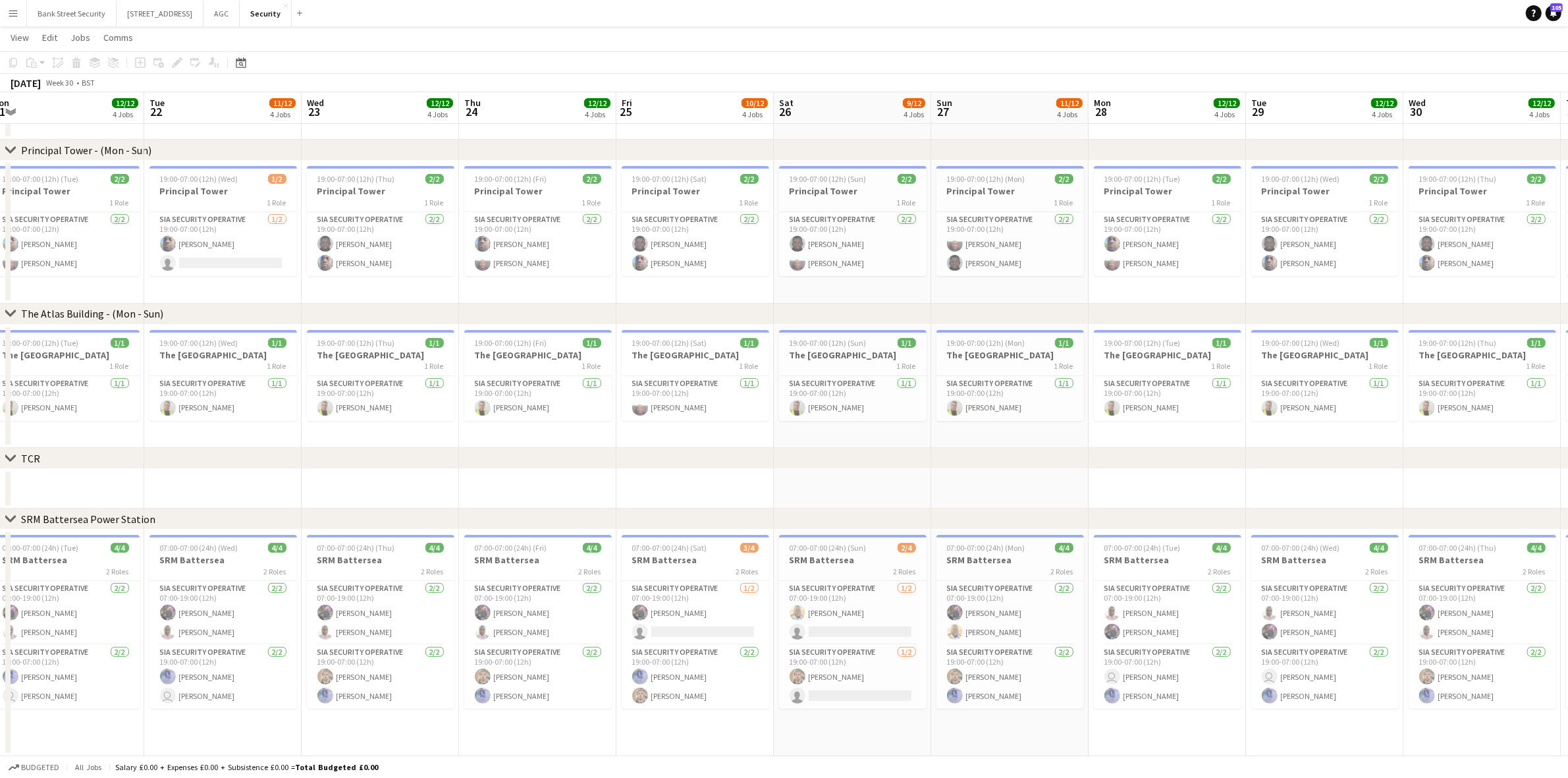
drag, startPoint x: 816, startPoint y: 490, endPoint x: 1579, endPoint y: 403, distance: 767.9
click at [1185, 403] on html "Menu Boards Boards Boards All jobs Status Workforce Workforce My Workforce Recr…" at bounding box center [784, 272] width 1568 height 1013
click at [232, 629] on app-card-role "SIA Security Operative [DATE] 19:00-07:00 (12h) [PERSON_NAME] user [PERSON_NAME]" at bounding box center [223, 677] width 148 height 64
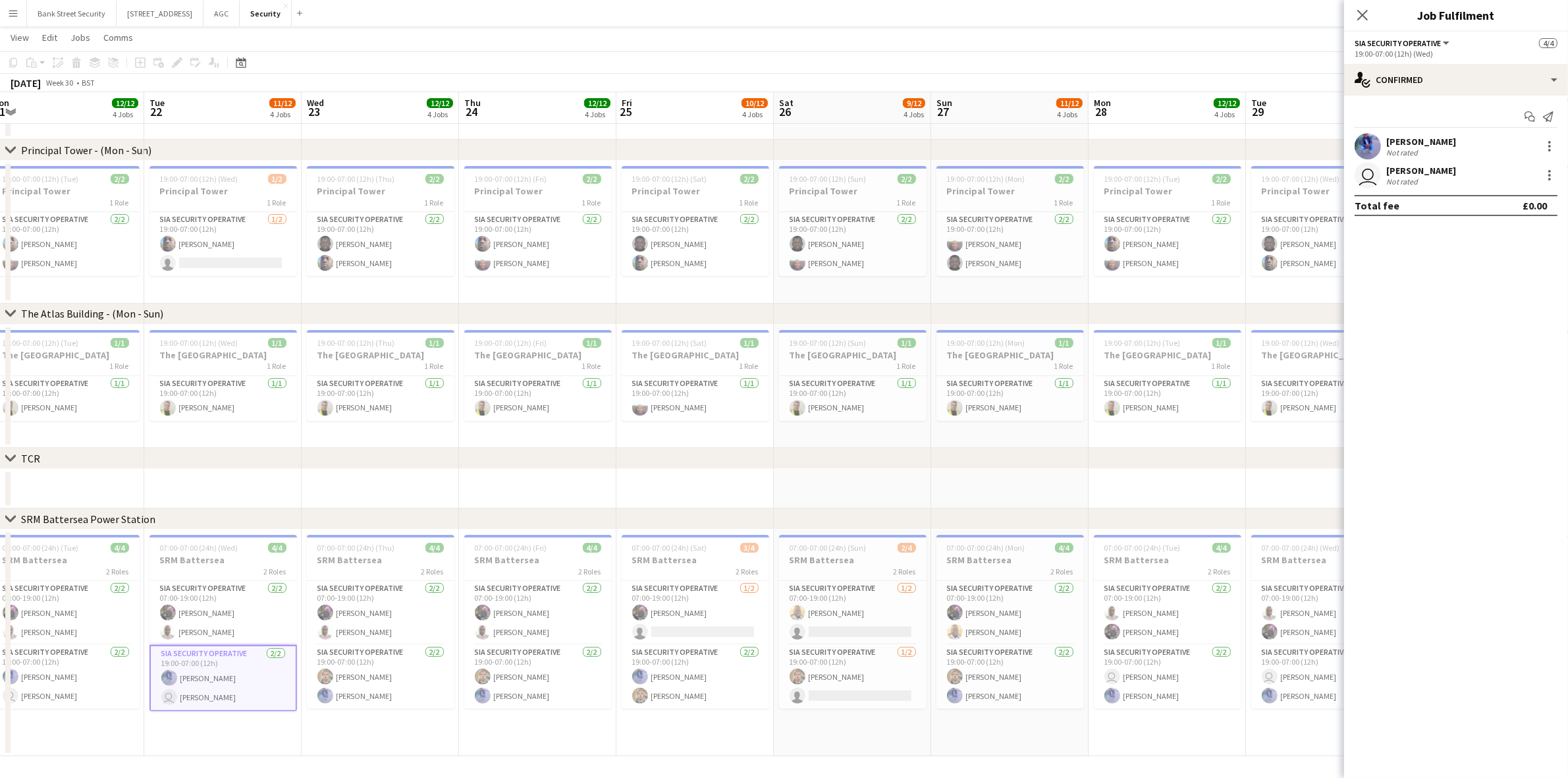
click at [1185, 171] on div "[PERSON_NAME]" at bounding box center [1421, 170] width 70 height 12
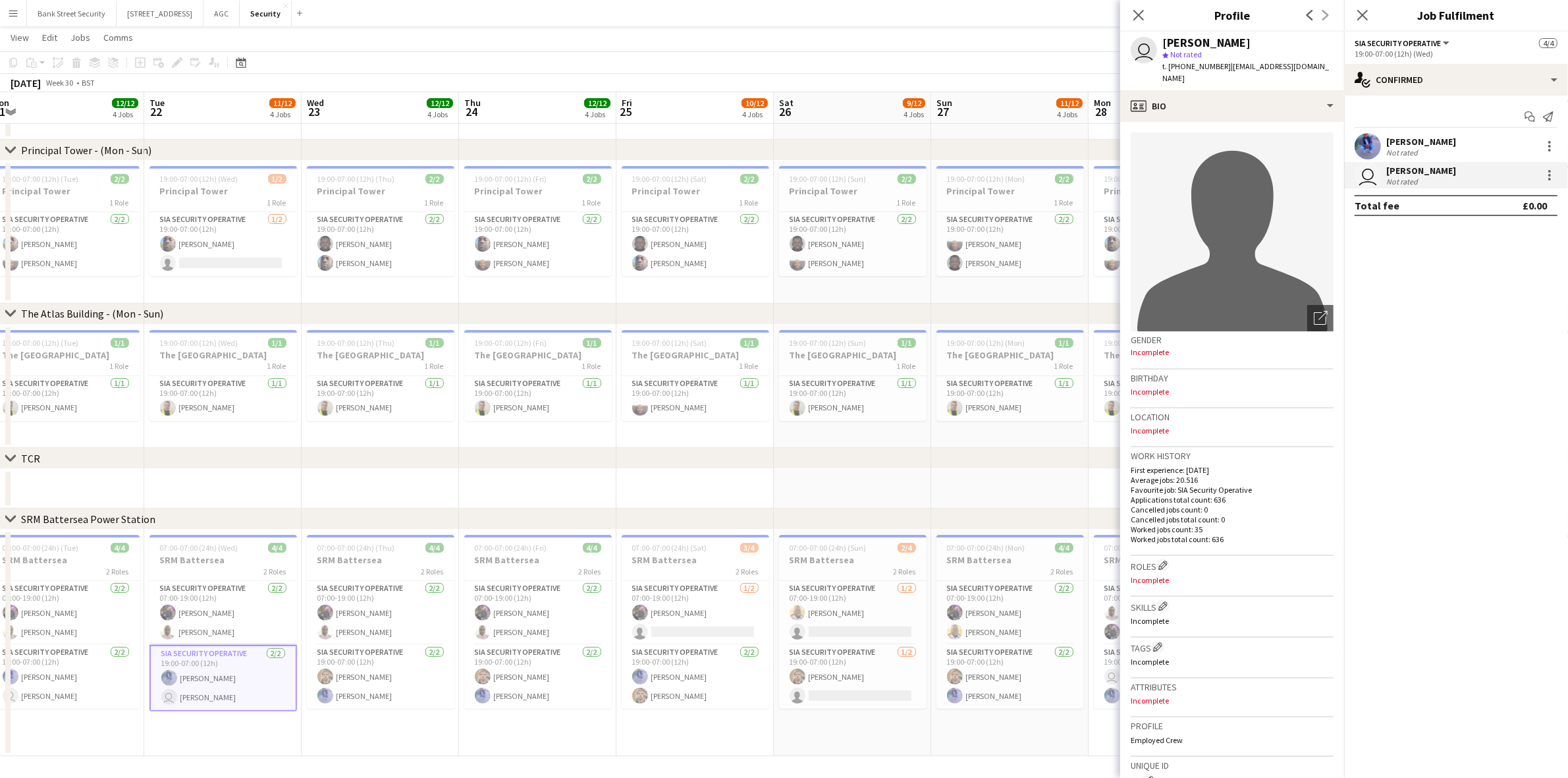
drag, startPoint x: 1294, startPoint y: 46, endPoint x: 1163, endPoint y: 38, distance: 131.2
click at [1163, 38] on div "[PERSON_NAME]" at bounding box center [1248, 43] width 171 height 12
copy div "[PERSON_NAME]"
click at [1185, 15] on icon at bounding box center [1363, 15] width 10 height 10
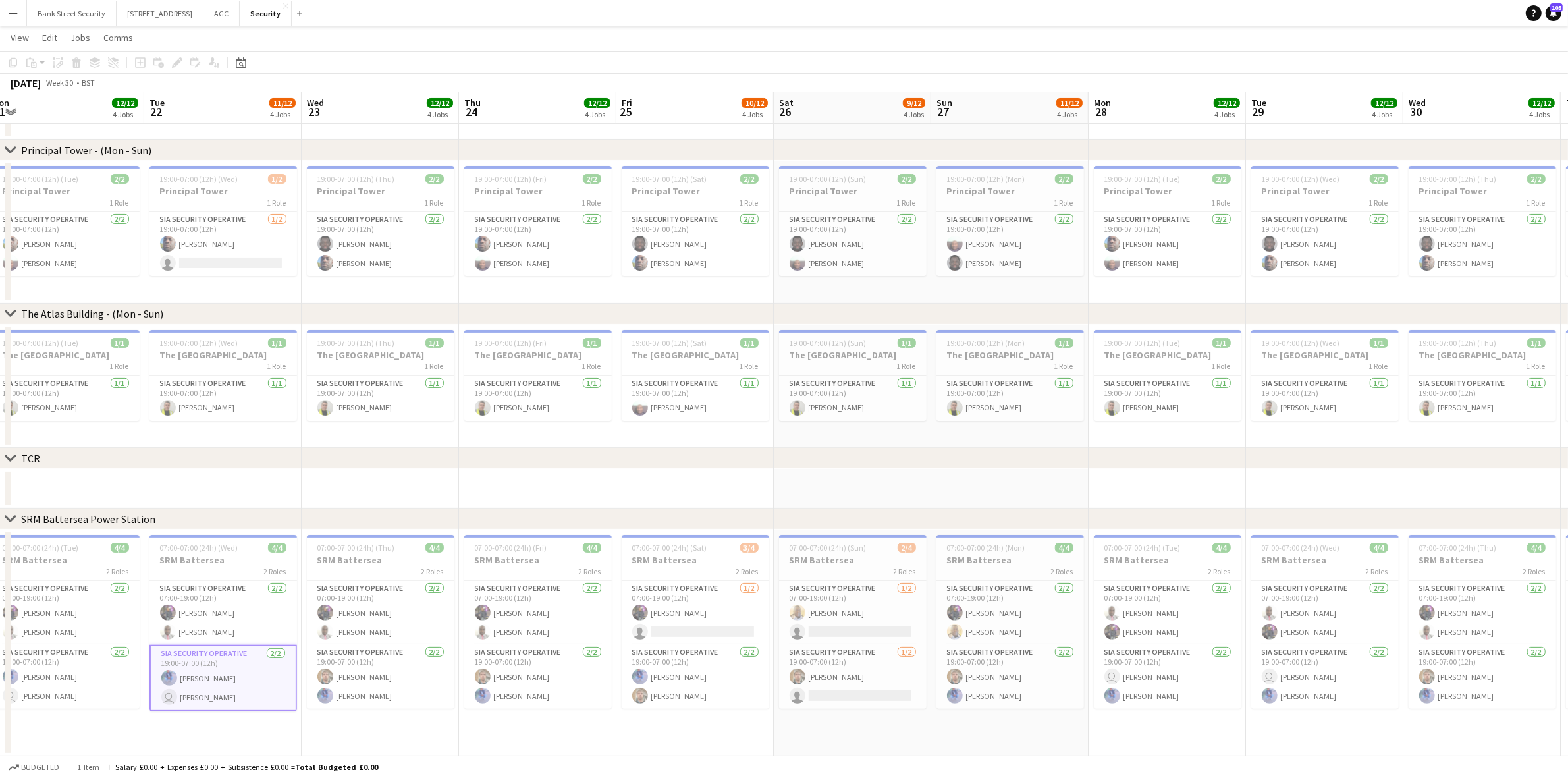
click at [488, 48] on app-page-menu "View Day view expanded Day view collapsed Month view Date picker Jump to [DATE]…" at bounding box center [784, 38] width 1568 height 25
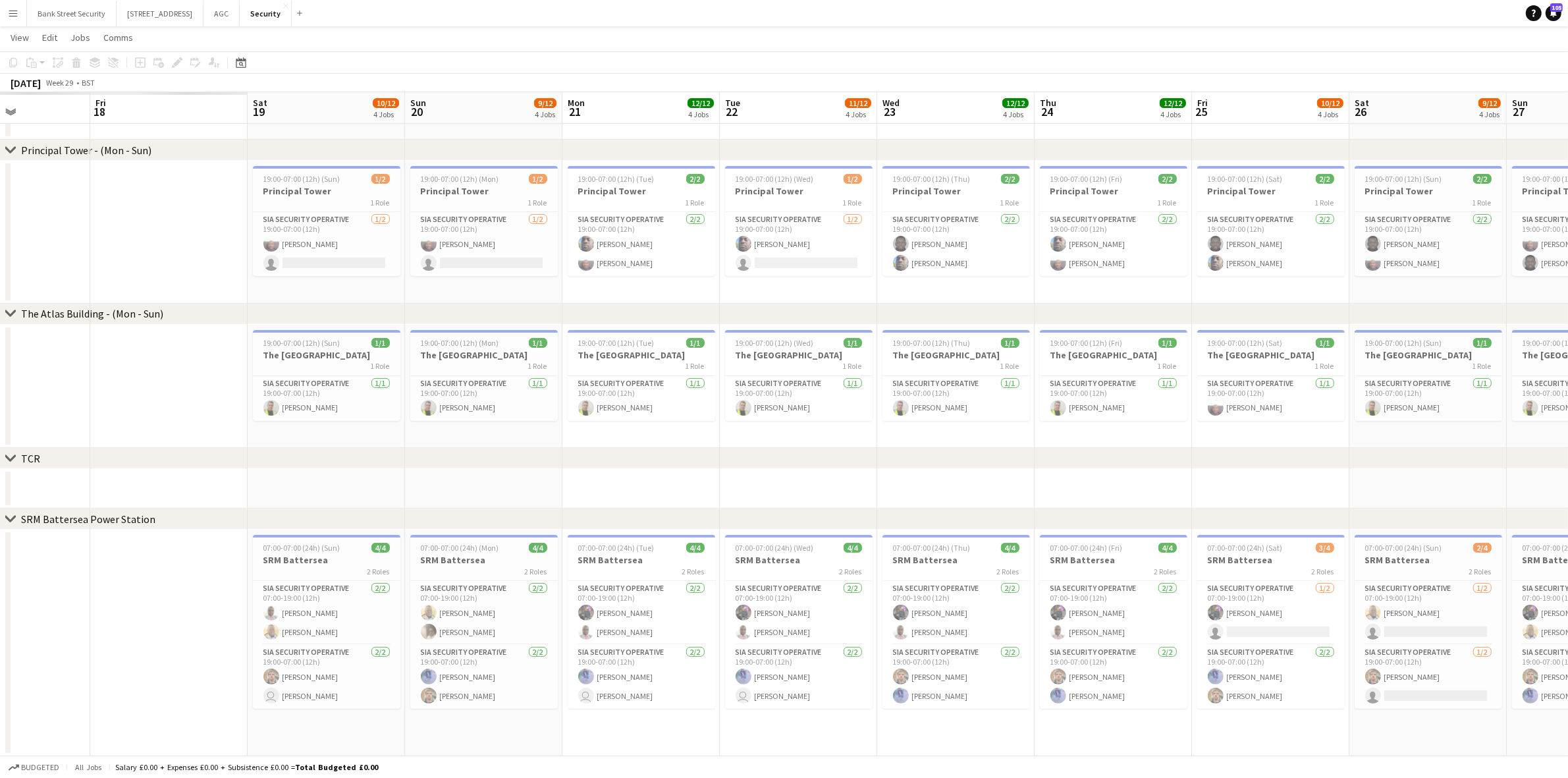
scroll to position [0, 326]
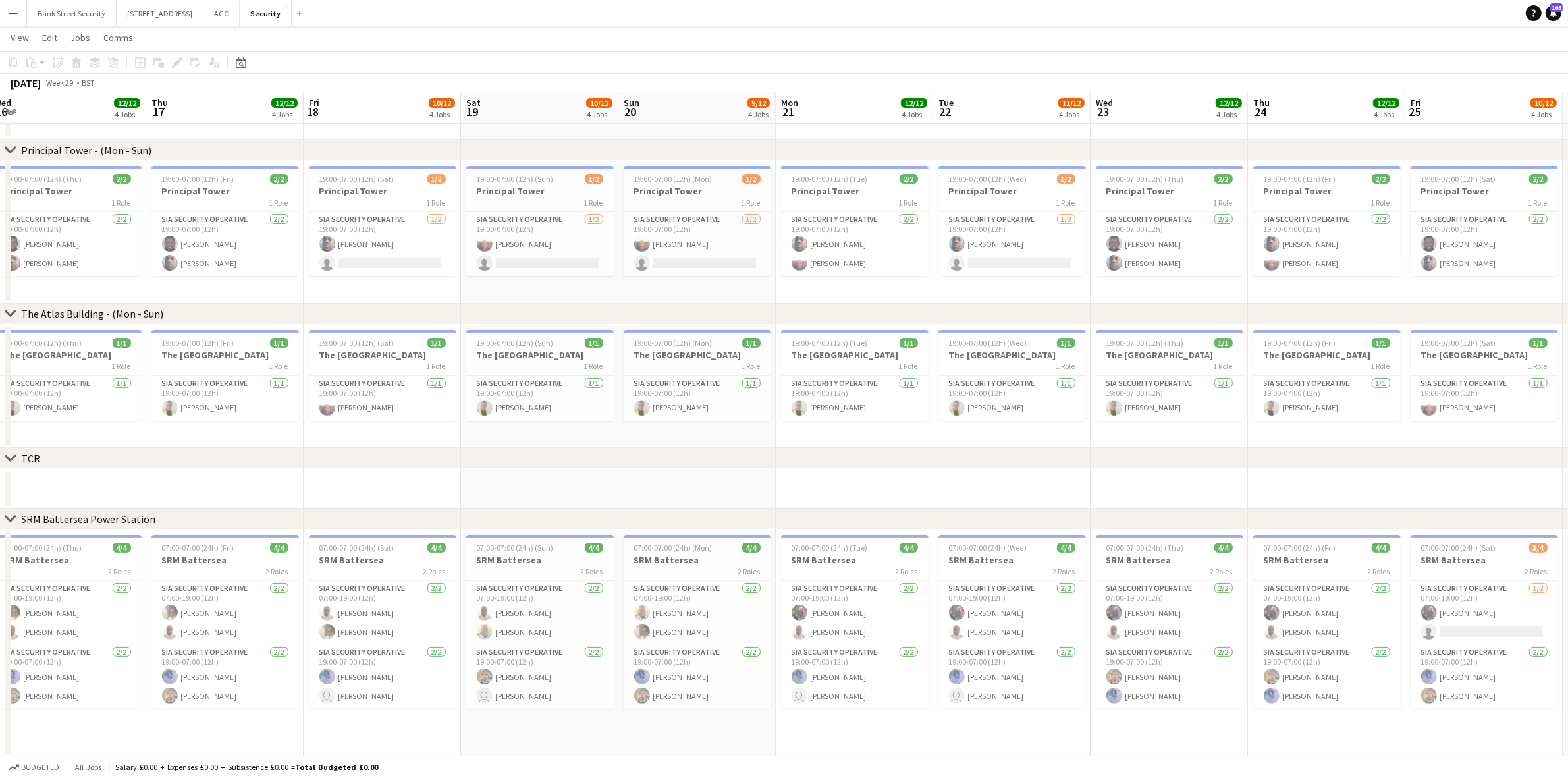
drag, startPoint x: 367, startPoint y: 483, endPoint x: 1193, endPoint y: 318, distance: 842.3
click at [1185, 318] on div "chevron-right Principal Tower - ([GEOGRAPHIC_DATA]) chevron-right The [GEOGRAPH…" at bounding box center [784, 287] width 1568 height 940
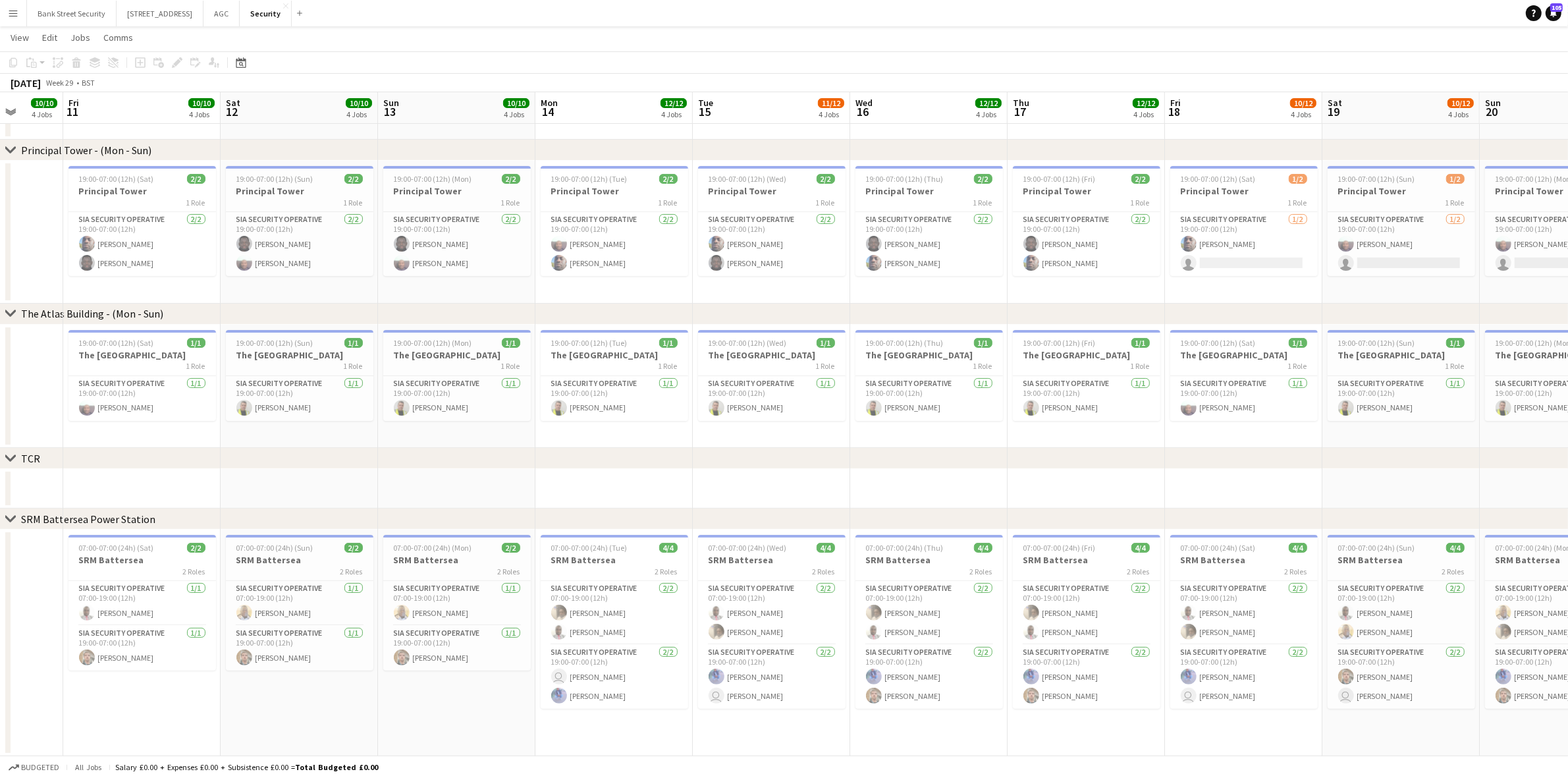
scroll to position [0, 362]
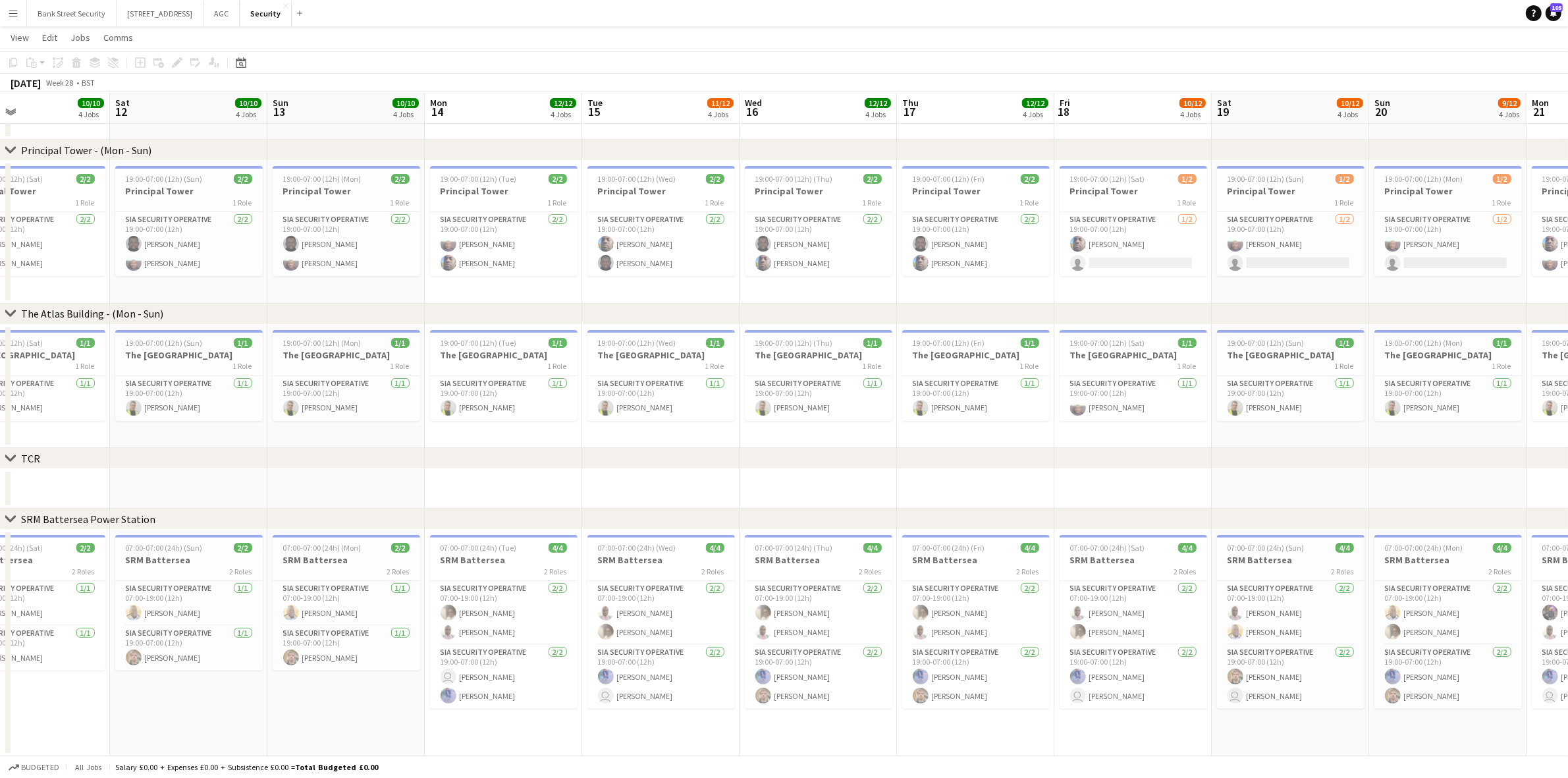
drag, startPoint x: 588, startPoint y: 488, endPoint x: 1276, endPoint y: 376, distance: 697.1
click at [1185, 376] on app-calendar-viewport "Wed 9 9/10 4 Jobs Thu 10 10/10 4 Jobs Fri 11 10/10 4 Jobs Sat 12 10/10 4 Jobs S…" at bounding box center [784, 287] width 1568 height 940
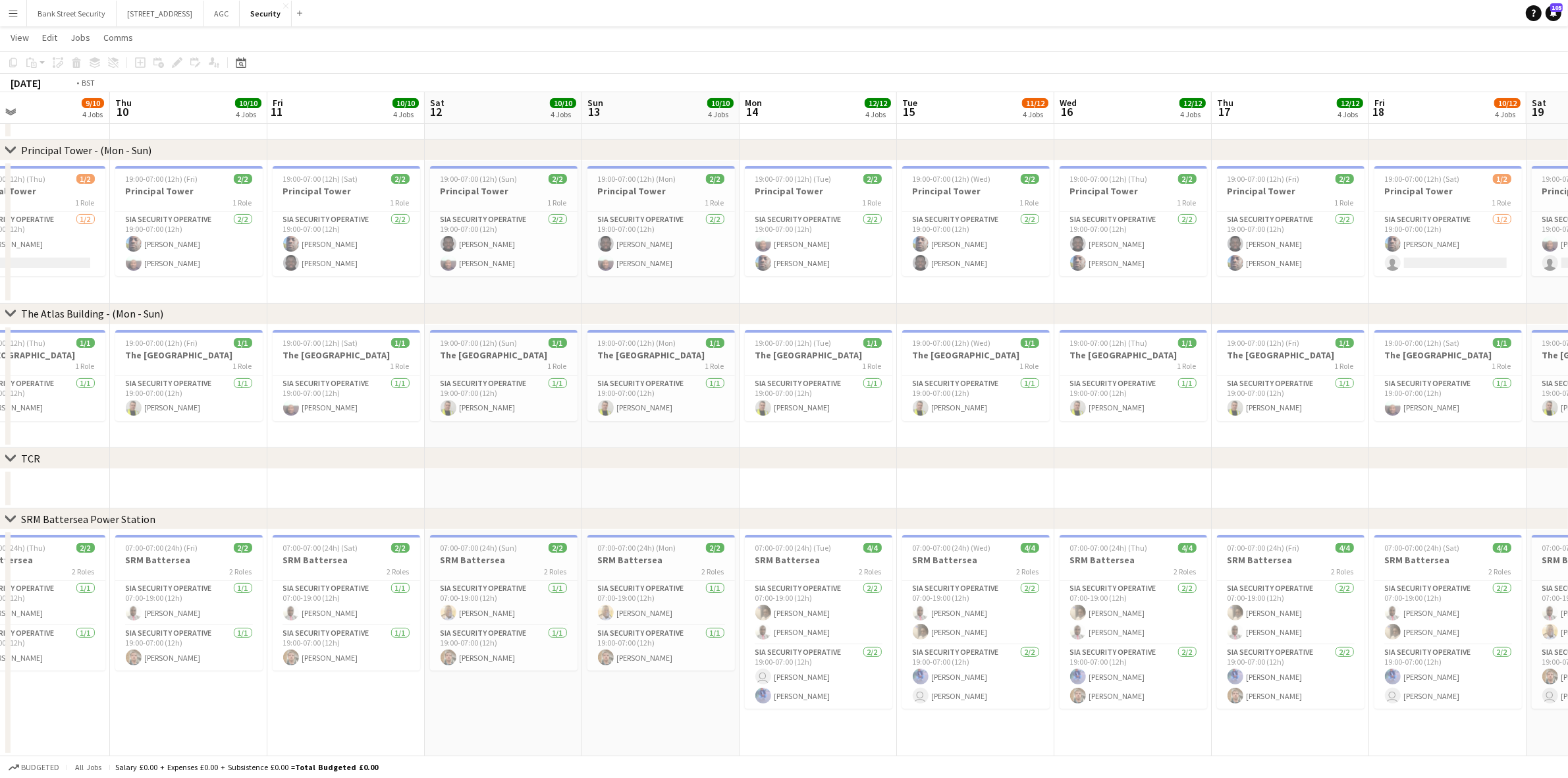
scroll to position [0, 314]
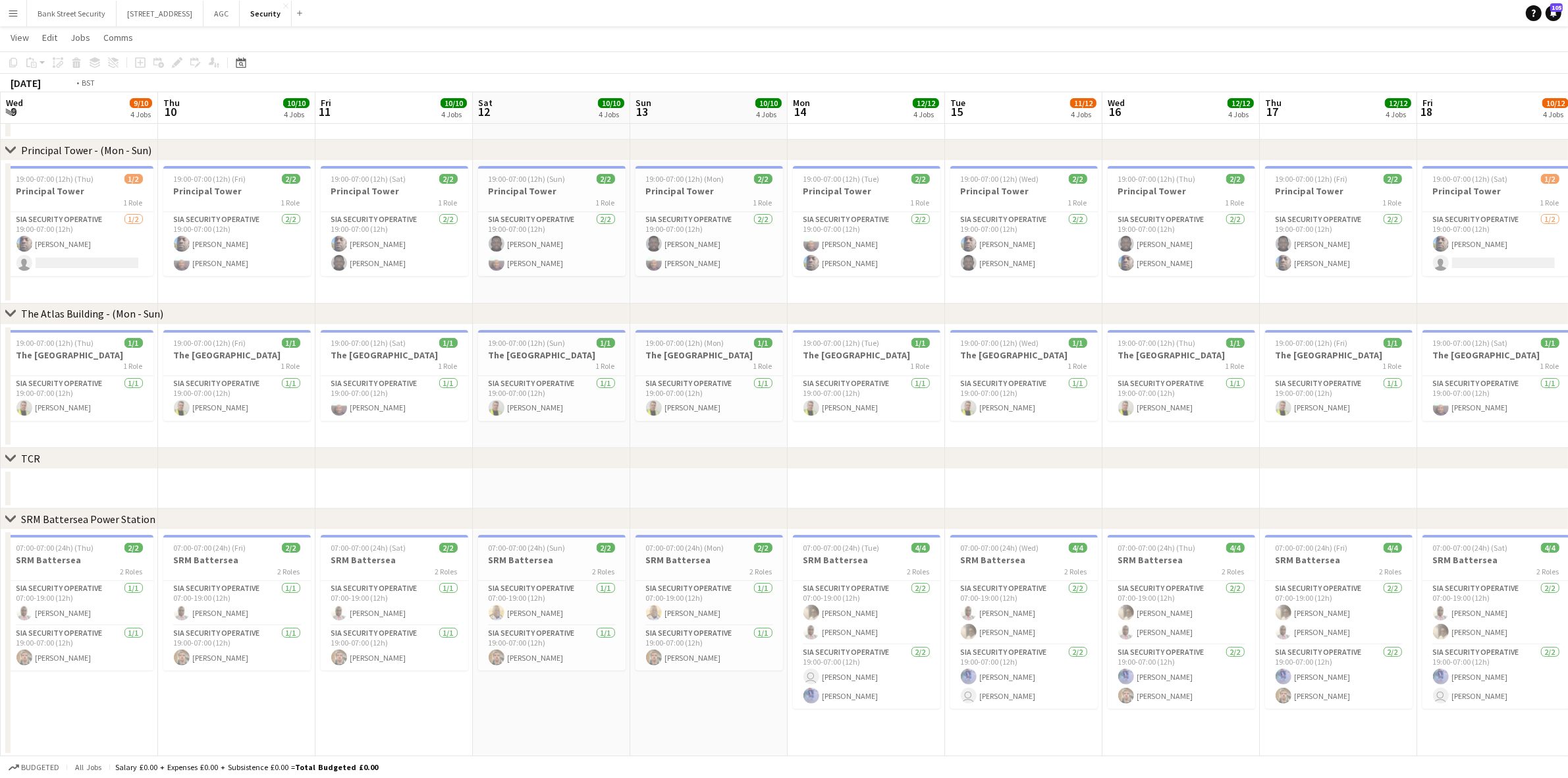
drag, startPoint x: 635, startPoint y: 476, endPoint x: 1579, endPoint y: 262, distance: 968.0
click at [1185, 262] on html "Menu Boards Boards Boards All jobs Status Workforce Workforce My Workforce Recr…" at bounding box center [784, 272] width 1568 height 1013
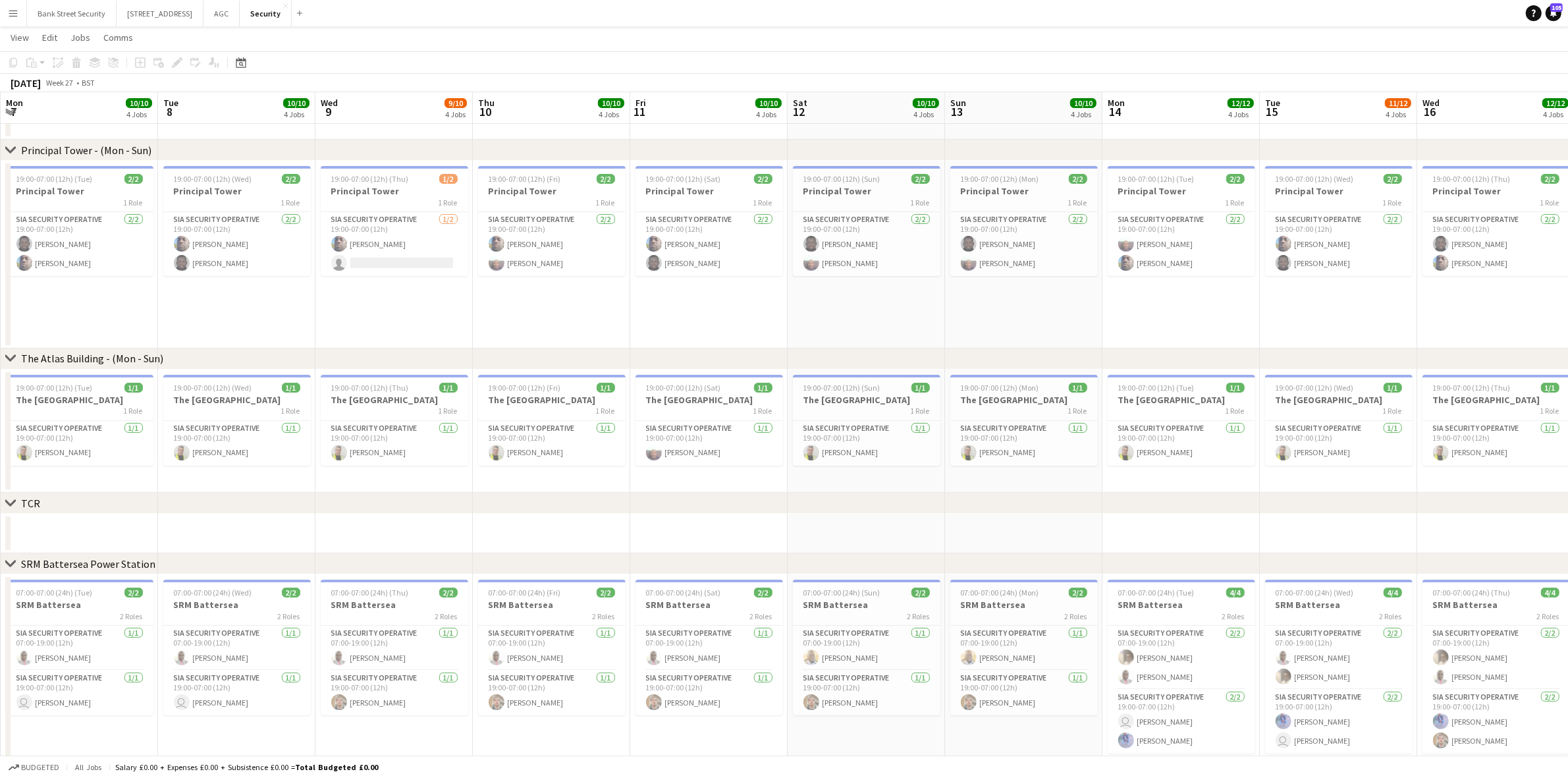
drag, startPoint x: 758, startPoint y: 472, endPoint x: 1391, endPoint y: 341, distance: 646.4
click at [1185, 341] on div "chevron-right Principal Tower - ([GEOGRAPHIC_DATA]) chevron-right The [GEOGRAPH…" at bounding box center [784, 309] width 1568 height 984
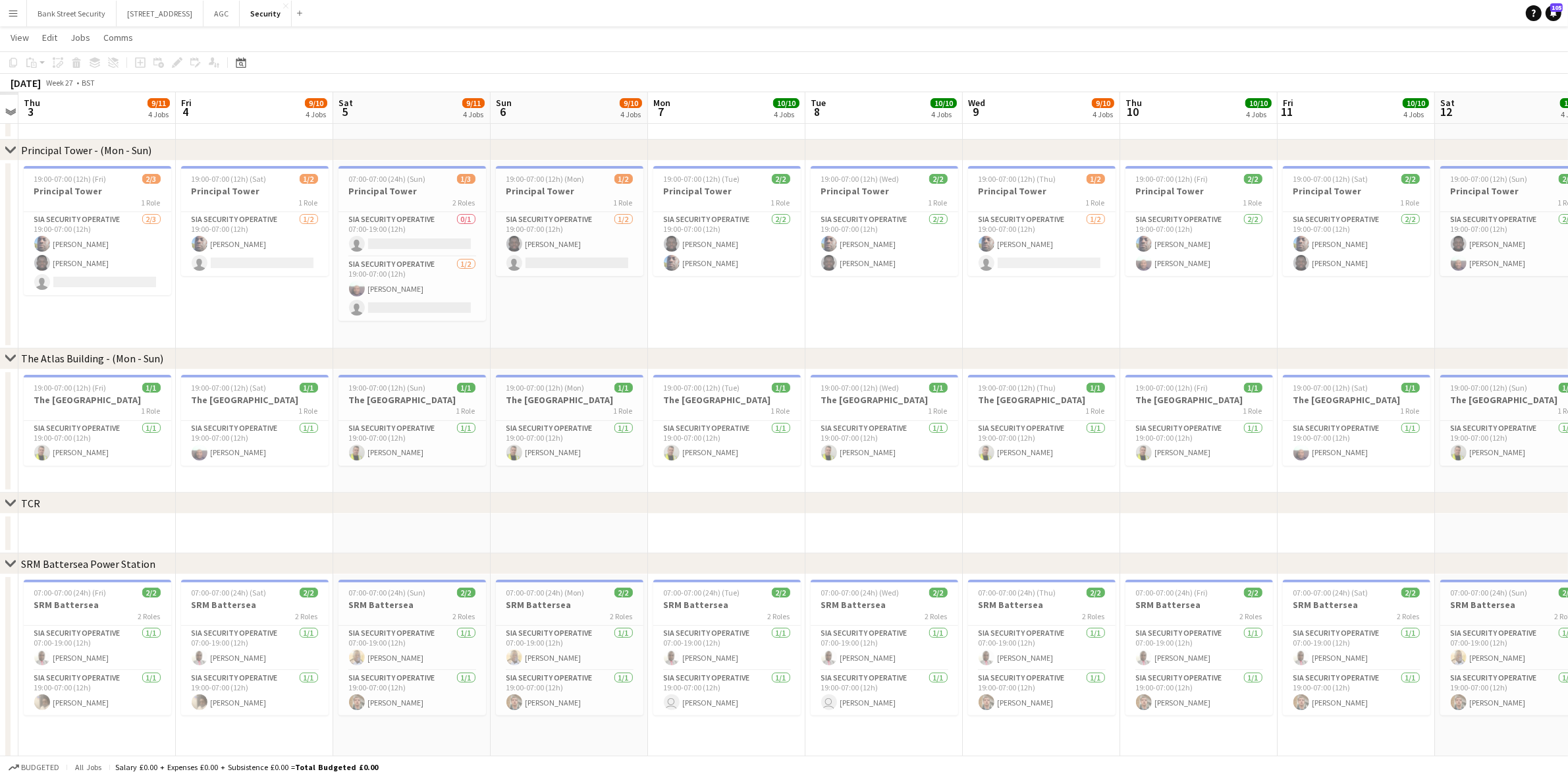
scroll to position [0, 364]
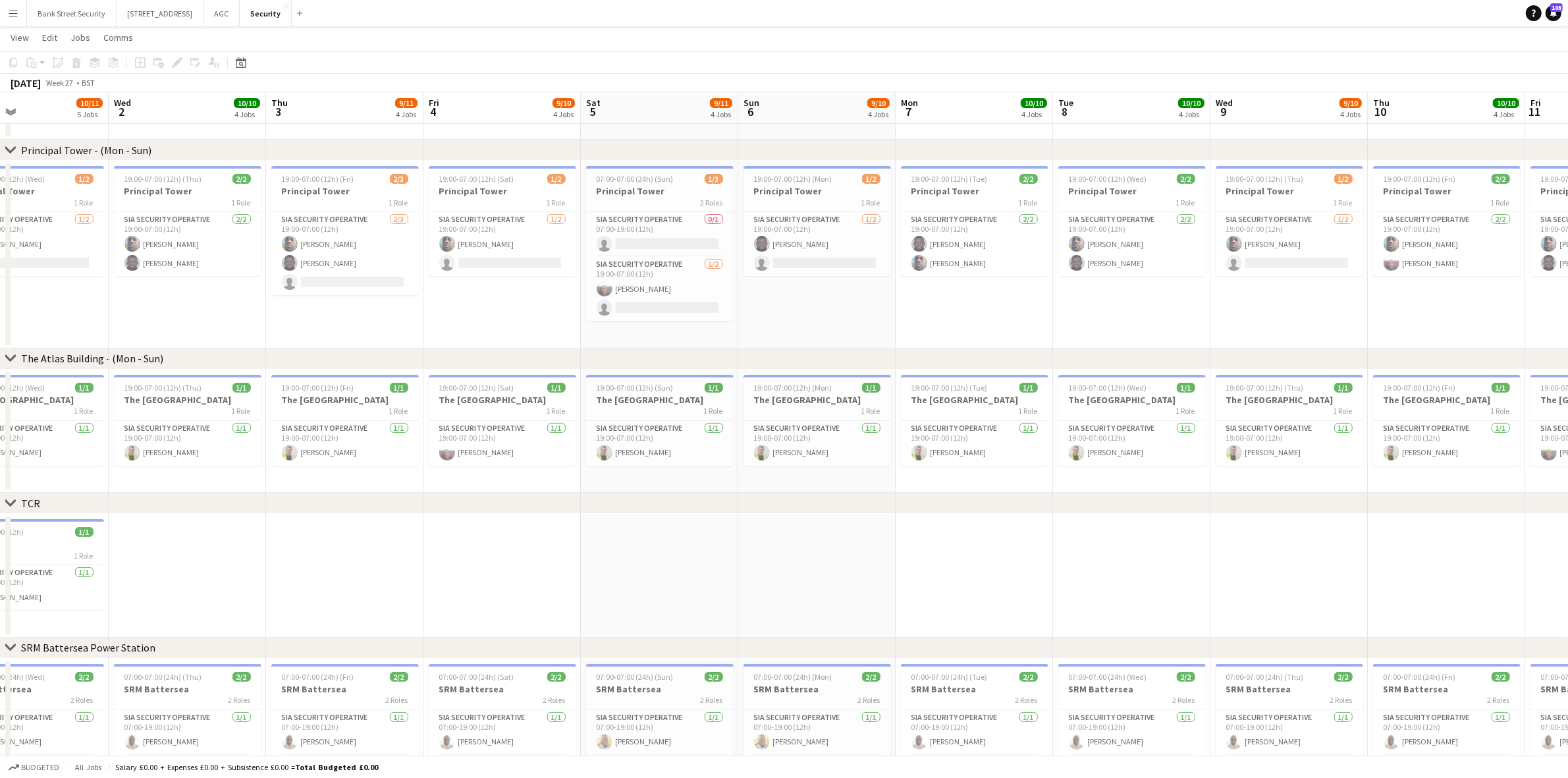
drag, startPoint x: 741, startPoint y: 501, endPoint x: 1579, endPoint y: 281, distance: 866.4
click at [1185, 281] on html "Menu Boards Boards Boards All jobs Status Workforce Workforce My Workforce Recr…" at bounding box center [784, 337] width 1568 height 1143
click at [237, 15] on button "AGC Close" at bounding box center [221, 13] width 36 height 25
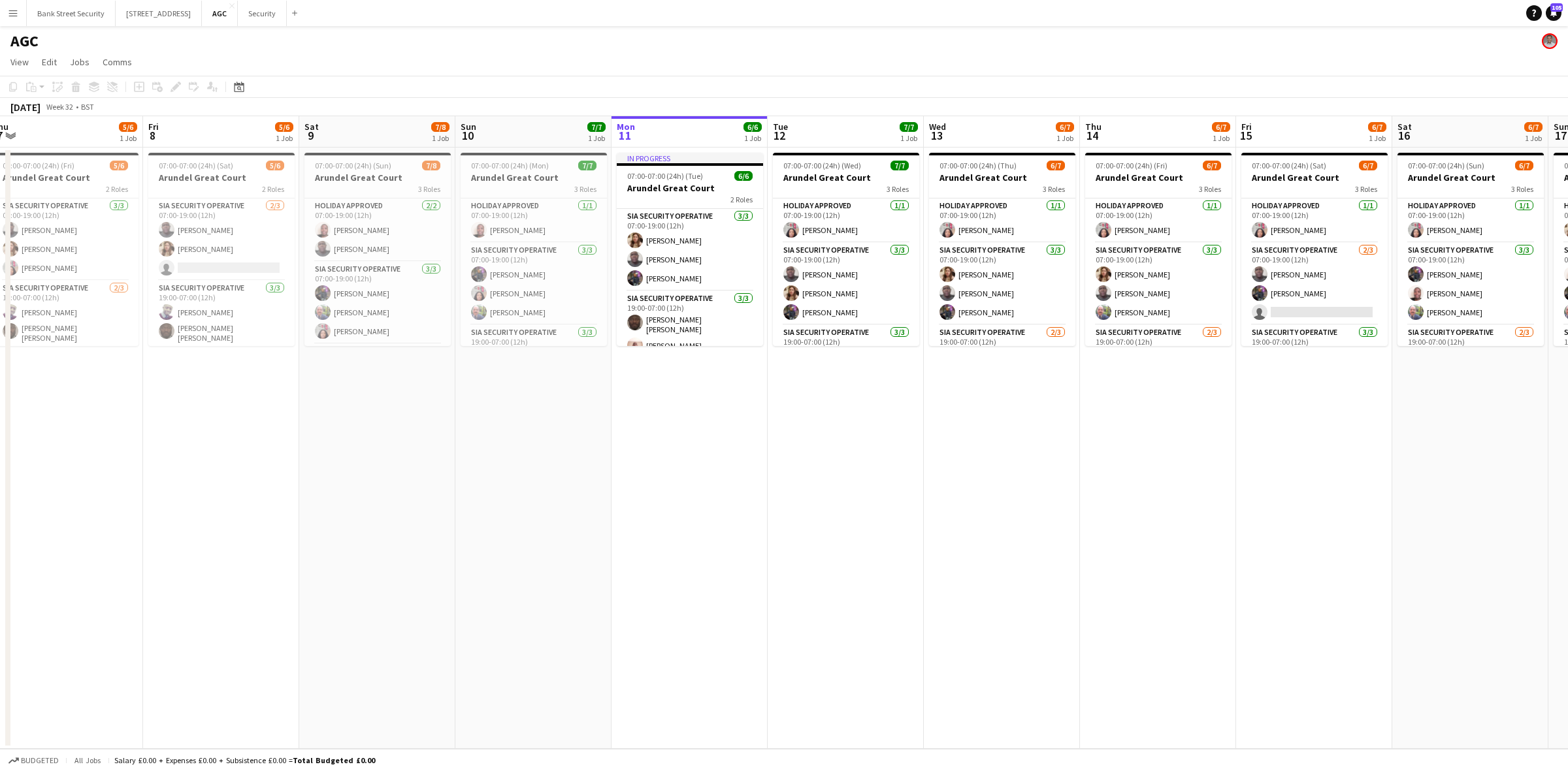
scroll to position [0, 376]
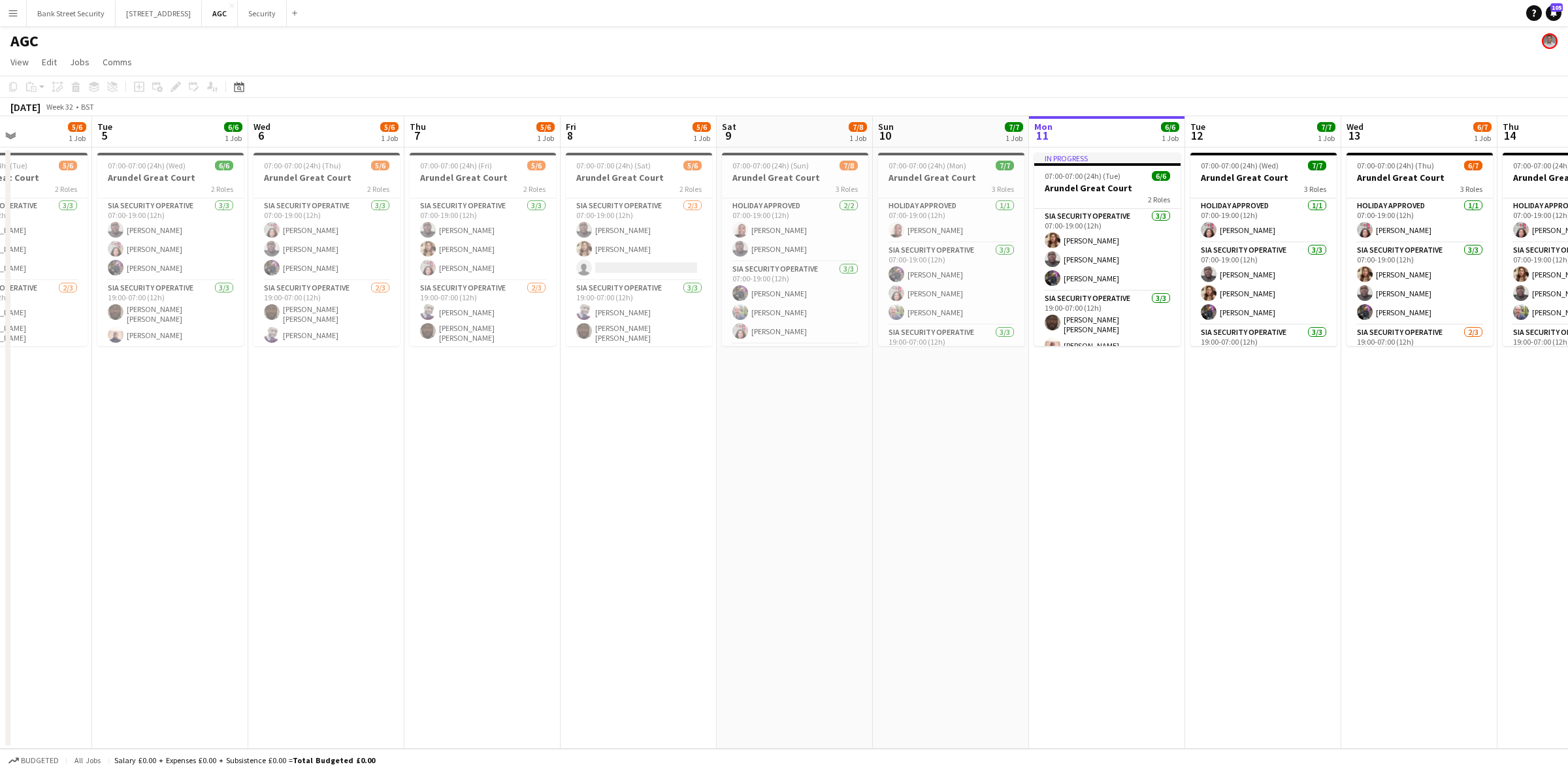
drag, startPoint x: 536, startPoint y: 495, endPoint x: 1300, endPoint y: 273, distance: 795.6
click at [1175, 273] on app-calendar-viewport "Sat 2 6/6 1 Job Sun 3 4/6 1 Job Mon 4 5/6 1 Job Tue 5 6/6 1 Job Wed 6 5/6 1 Job…" at bounding box center [784, 432] width 1568 height 632
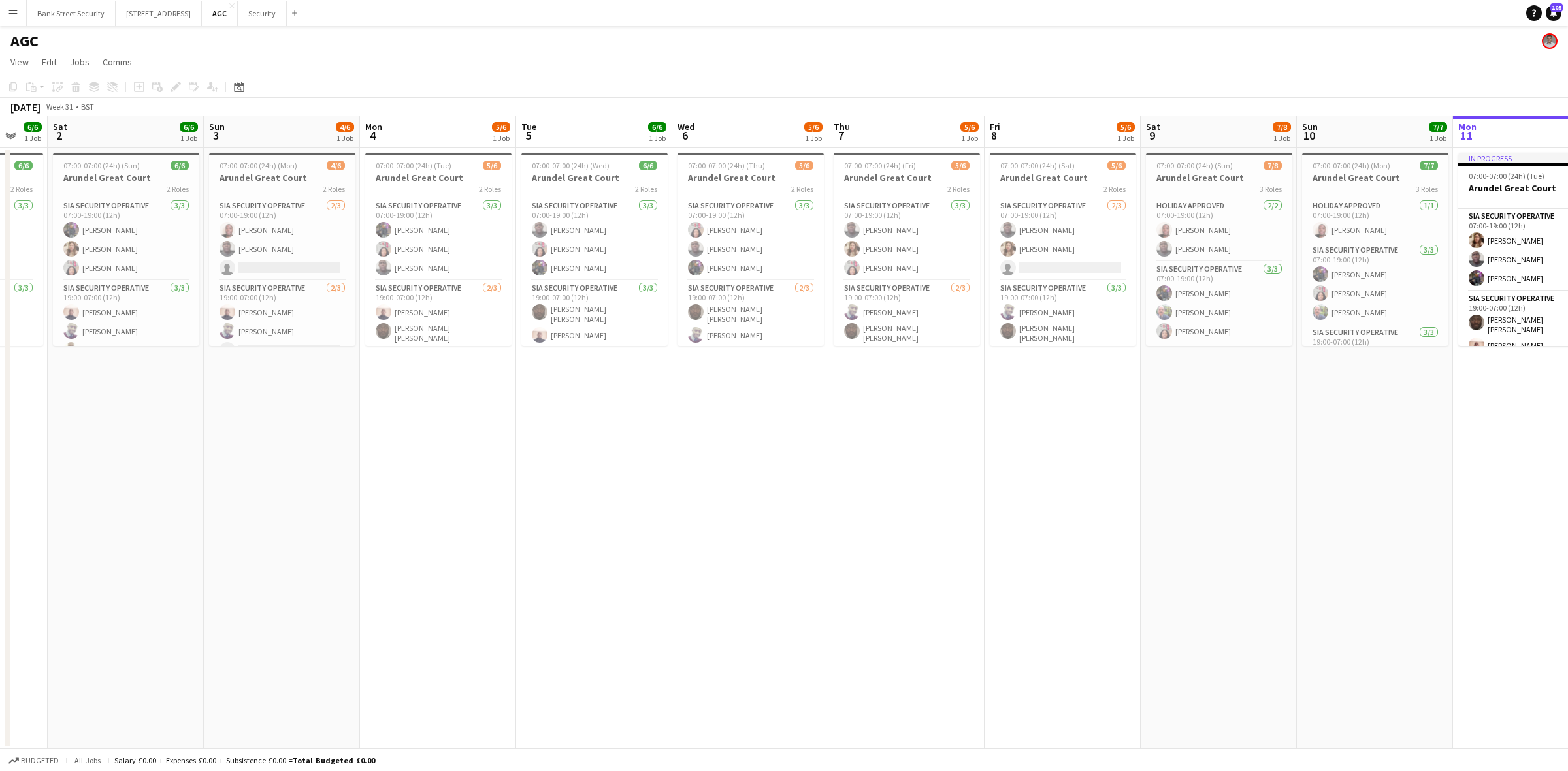
scroll to position [0, 449]
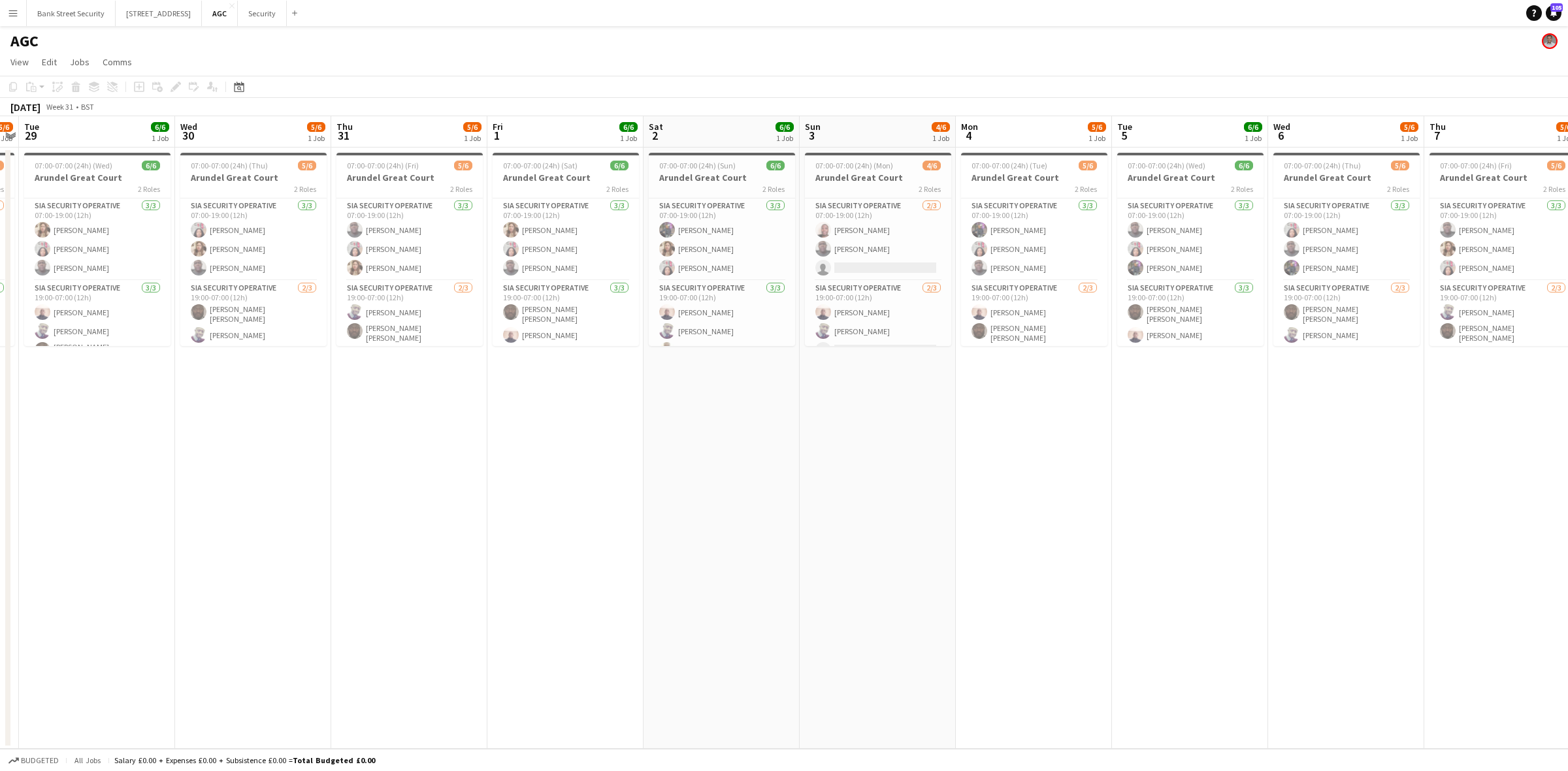
drag, startPoint x: 298, startPoint y: 506, endPoint x: 1318, endPoint y: 344, distance: 1032.8
click at [1175, 344] on app-calendar-viewport "Sat 26 5/6 1 Job Sun 27 6/6 1 Job Mon 28 5/6 1 Job Tue 29 6/6 1 Job Wed 30 5/6 …" at bounding box center [784, 432] width 1568 height 632
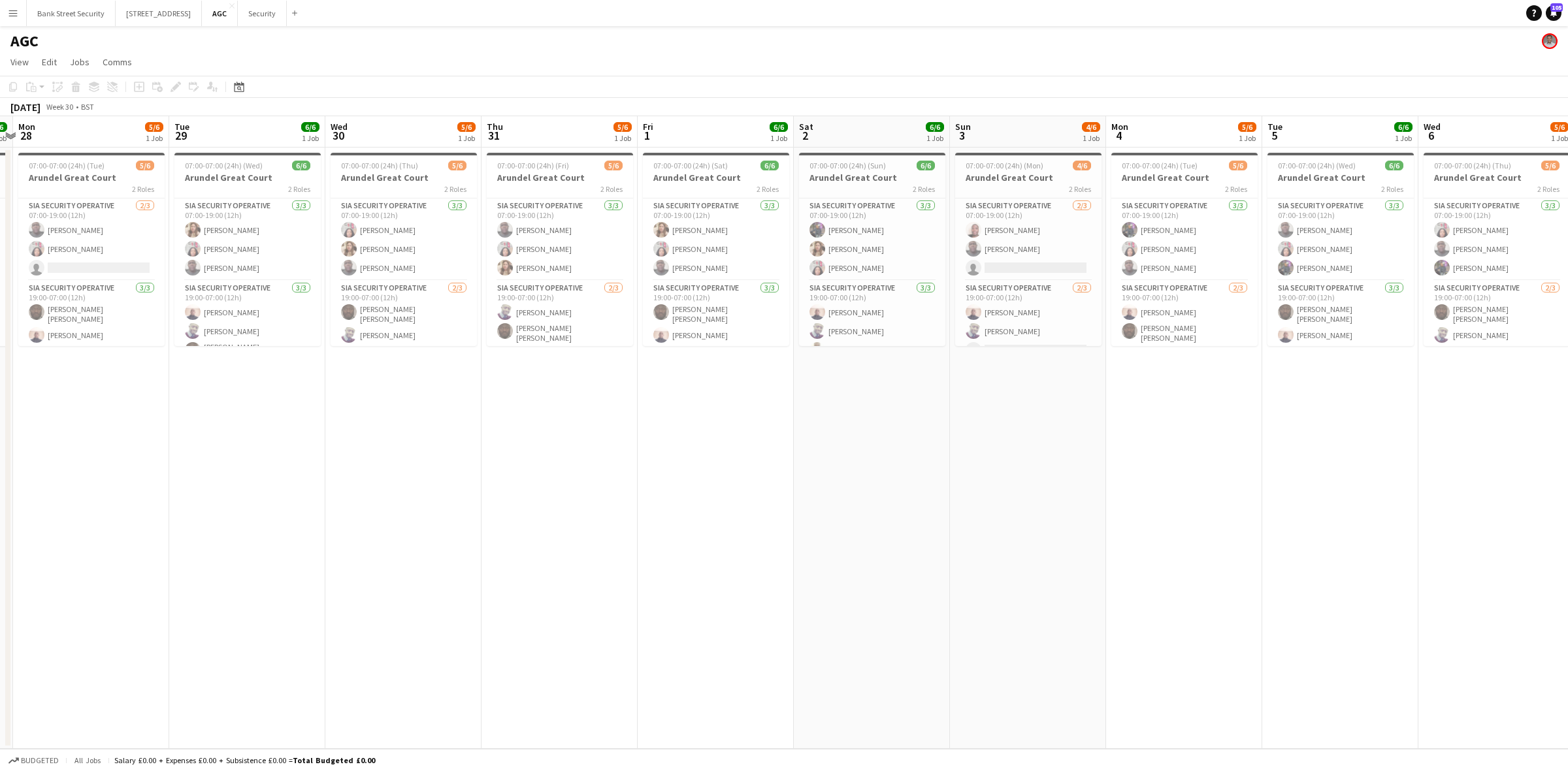
scroll to position [0, 456]
drag, startPoint x: 737, startPoint y: 476, endPoint x: 887, endPoint y: 455, distance: 151.5
click at [887, 455] on app-calendar-viewport "Fri 25 4/6 1 Job Sat 26 5/6 1 Job Sun 27 6/6 1 Job Mon 28 5/6 1 Job Tue 29 6/6 …" at bounding box center [784, 432] width 1568 height 632
